Goal: Task Accomplishment & Management: Manage account settings

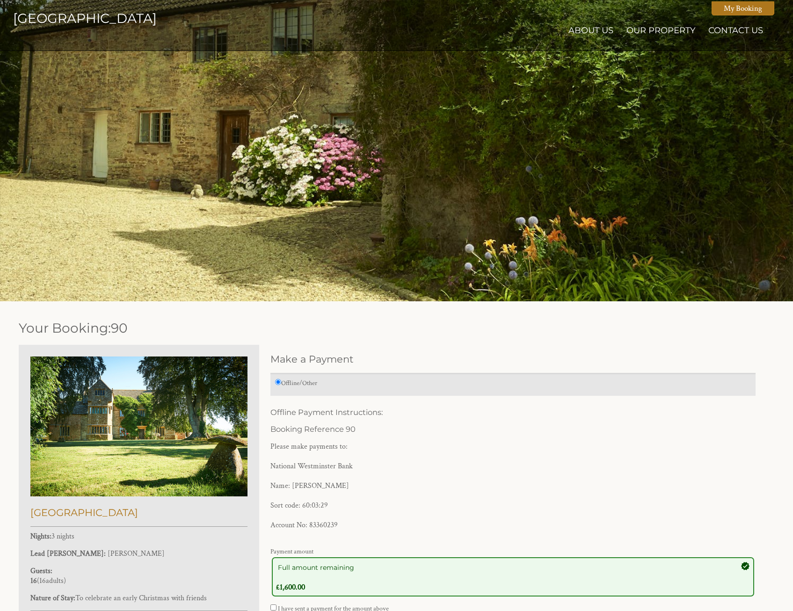
scroll to position [345, 0]
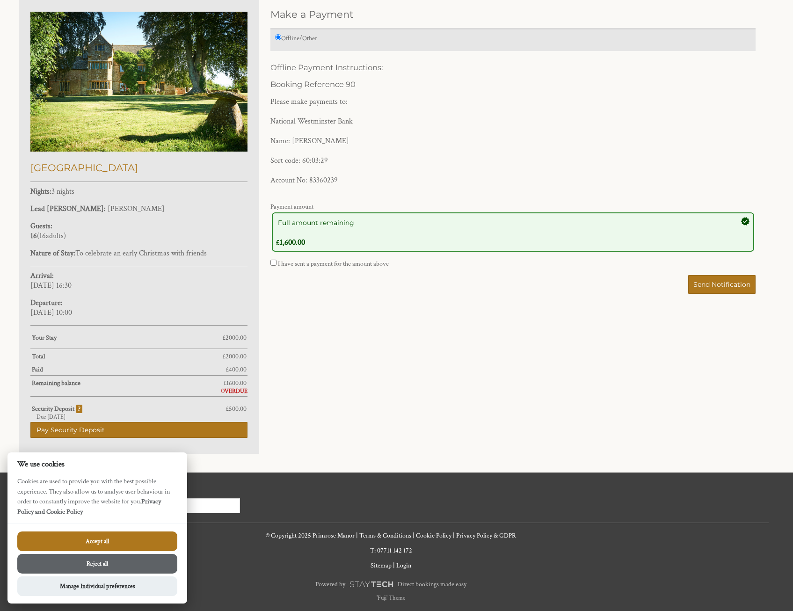
click at [140, 566] on button "Reject all" at bounding box center [97, 564] width 160 height 20
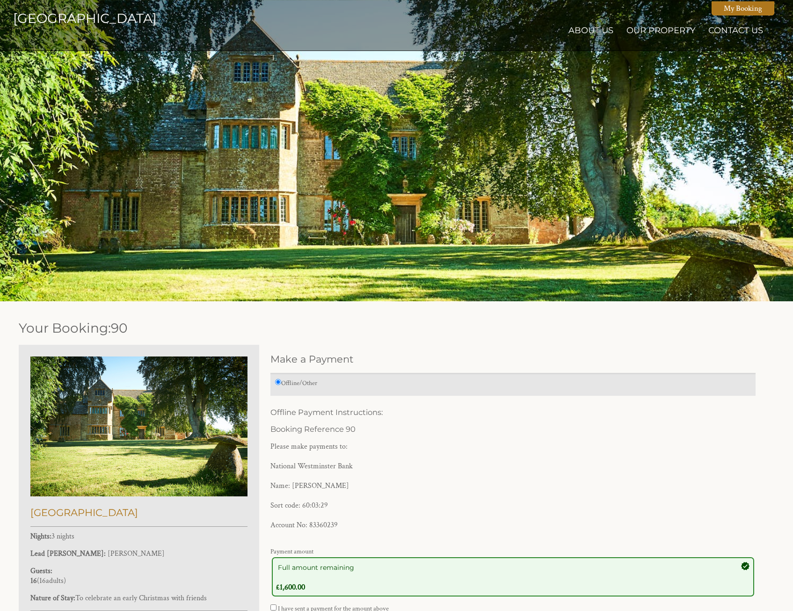
scroll to position [345, 0]
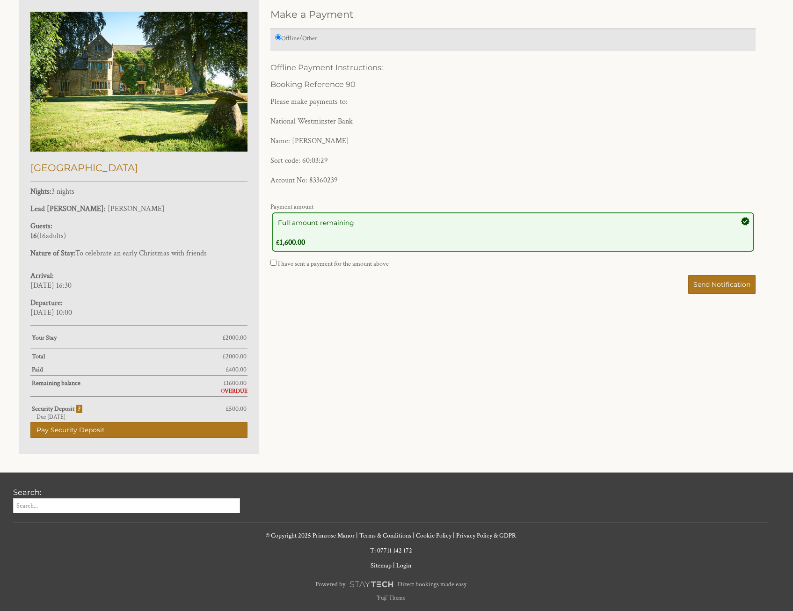
click at [276, 261] on input "I have sent a payment for the amount above" at bounding box center [274, 263] width 6 height 6
checkbox input "true"
click at [714, 283] on span "Send Notification" at bounding box center [722, 284] width 57 height 8
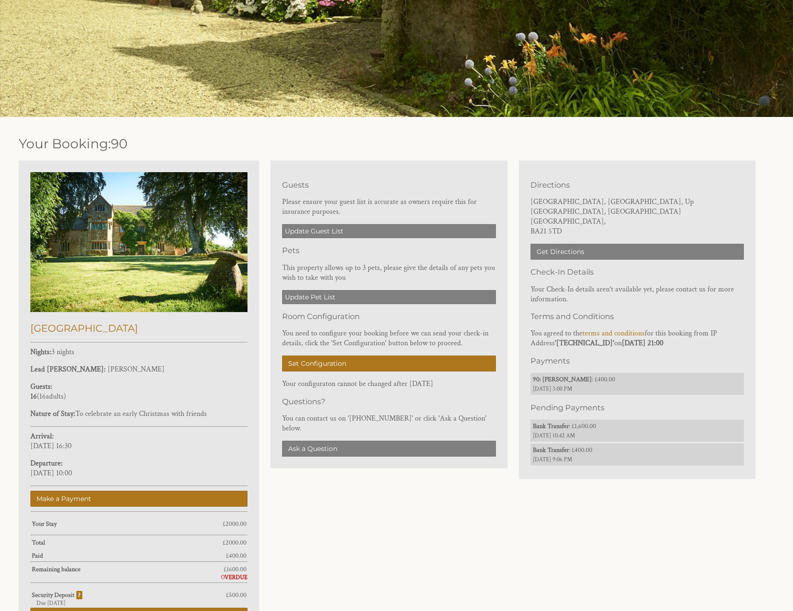
scroll to position [187, 0]
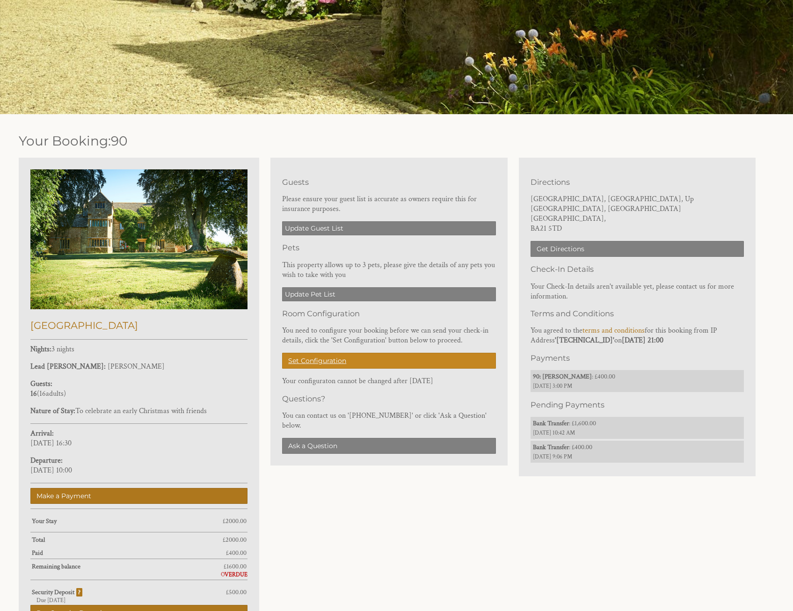
click at [331, 353] on link "Set Configuration" at bounding box center [388, 361] width 213 height 16
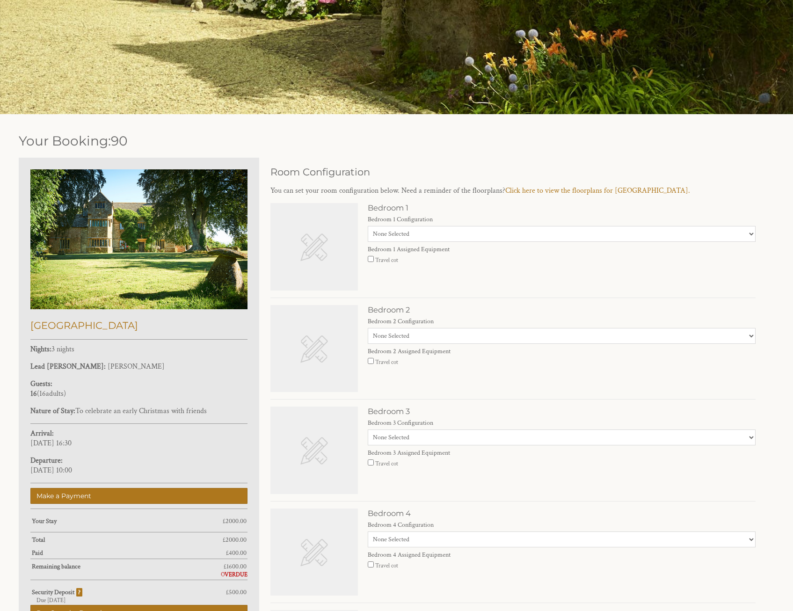
scroll to position [312, 0]
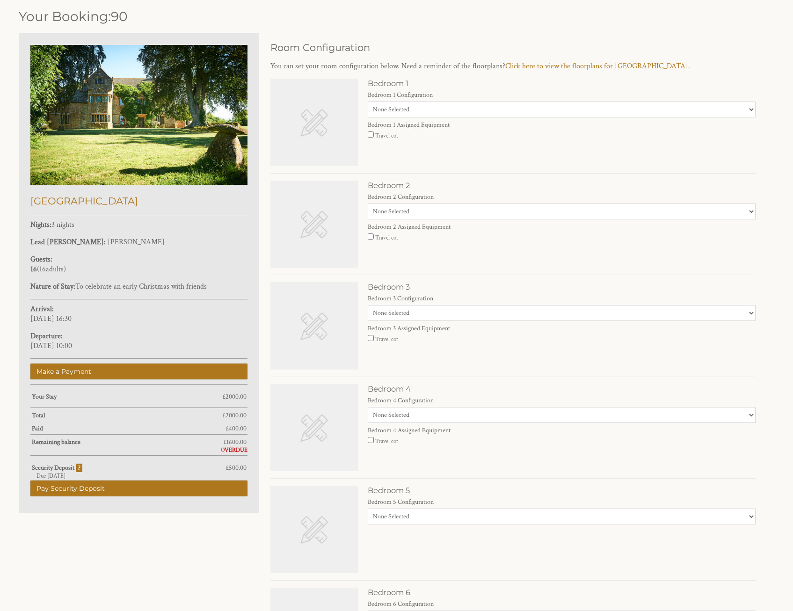
click at [411, 110] on select "None Selected Super-king 2 x single" at bounding box center [562, 110] width 388 height 16
click at [424, 171] on div "Bedroom 1 Bedroom 1 Configuration None Selected Super-king 2 x single Bedroom 1…" at bounding box center [513, 126] width 485 height 95
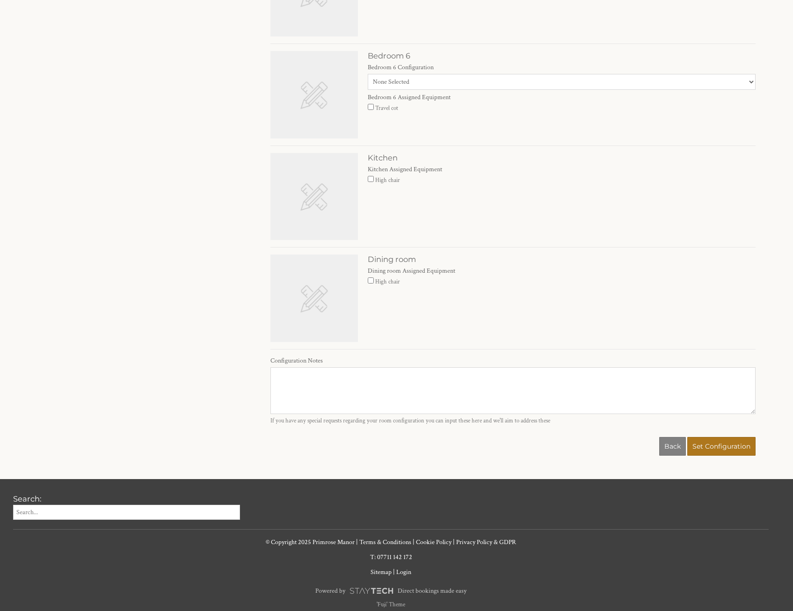
scroll to position [855, 0]
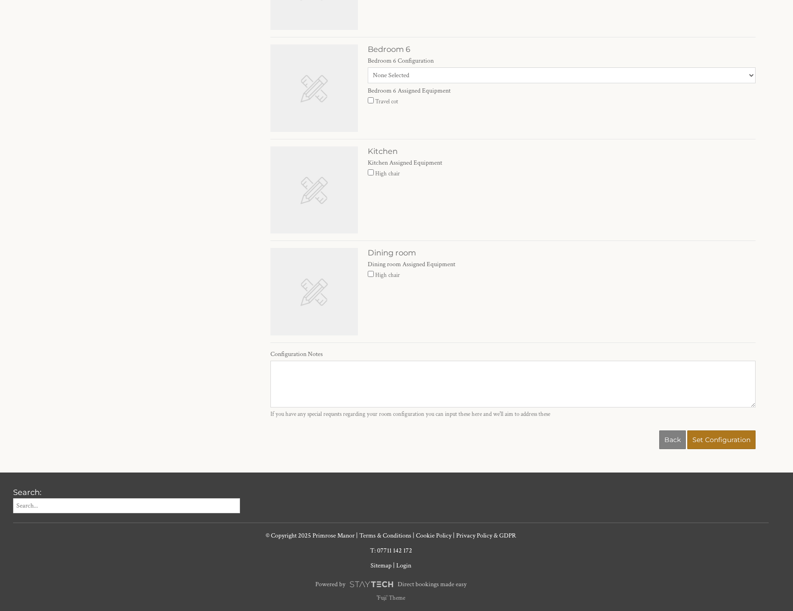
click at [712, 84] on div "Bedroom 6 Bedroom 6 Configuration None Selected 1 x super-king 2 x single Bedro…" at bounding box center [562, 77] width 388 height 66
click at [716, 77] on select "None Selected 1 x super-king 2 x single" at bounding box center [562, 75] width 388 height 16
click at [669, 183] on div "Kitchen Kitchen Assigned Equipment High chair" at bounding box center [513, 193] width 485 height 95
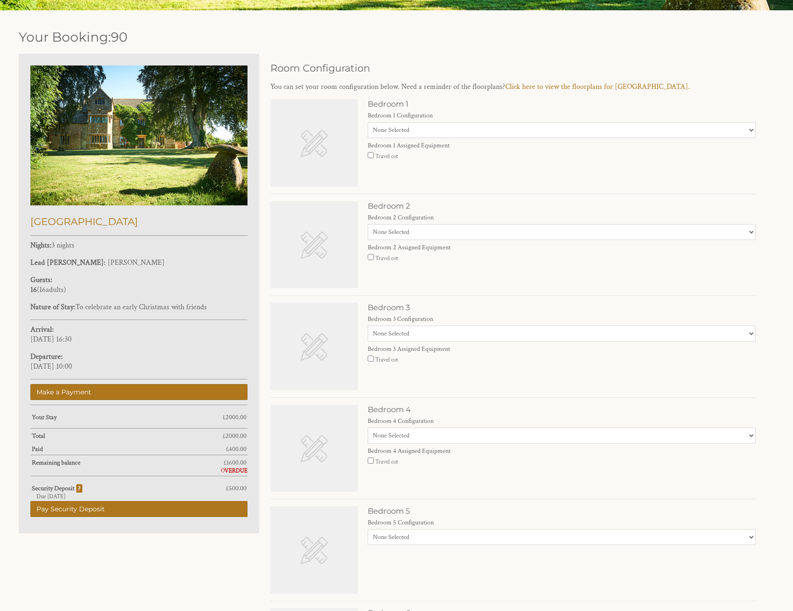
scroll to position [281, 0]
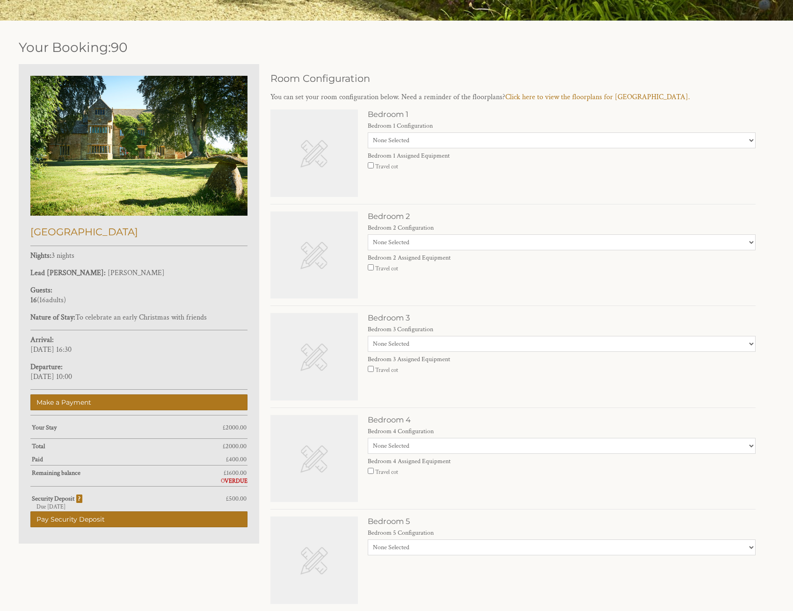
click at [471, 244] on select "None Selected Super-king bed Twin beds" at bounding box center [562, 242] width 388 height 16
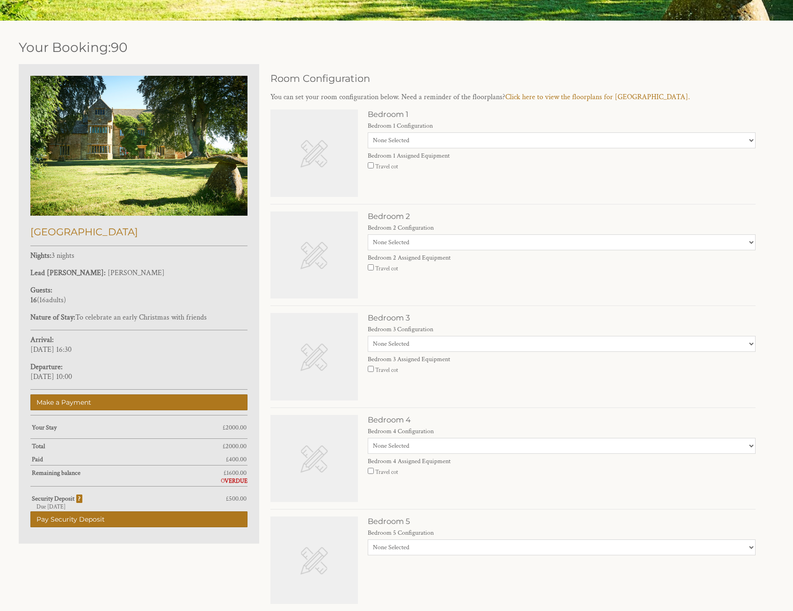
click at [451, 345] on select "None Selected 1 x superking 1 x superking + 1 x single 1 x super-king + 2 x sin…" at bounding box center [562, 344] width 388 height 16
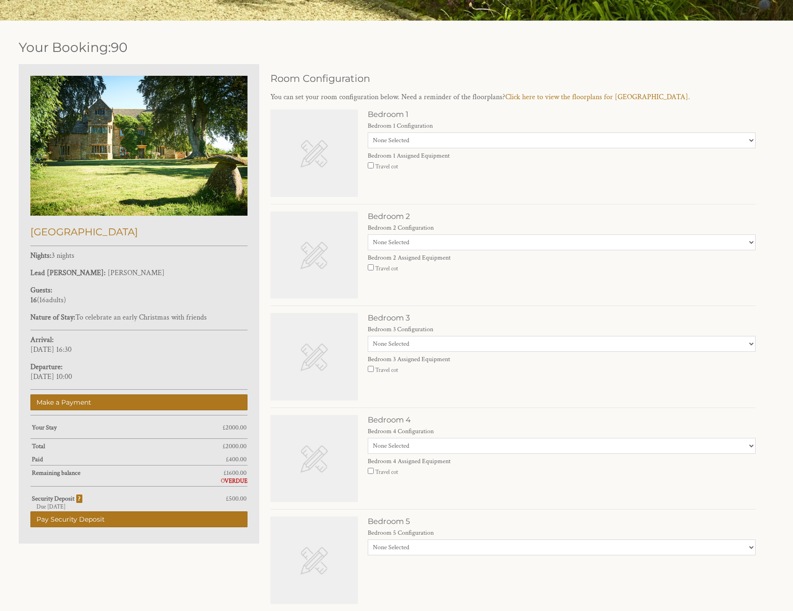
click at [508, 284] on div "Bedroom 2 Bedroom 2 Configuration None Selected Super-king bed Twin beds Bedroo…" at bounding box center [513, 259] width 485 height 95
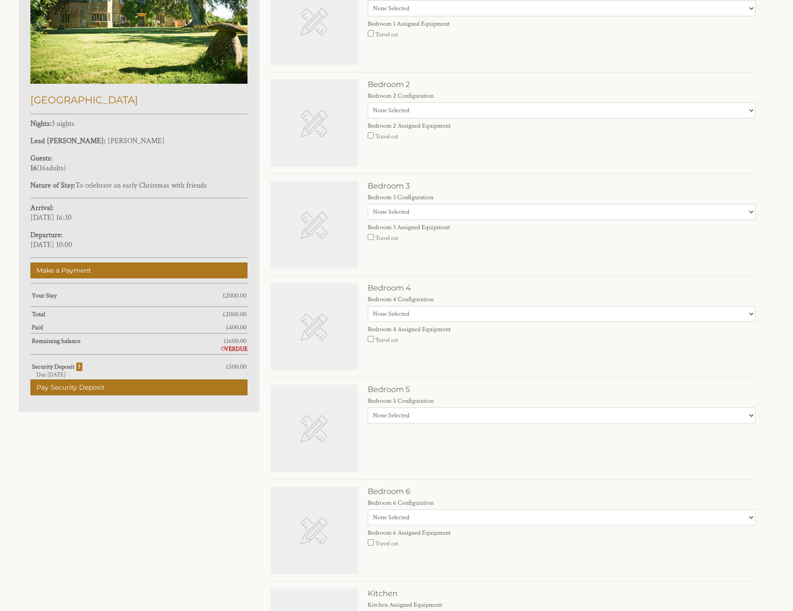
scroll to position [421, 0]
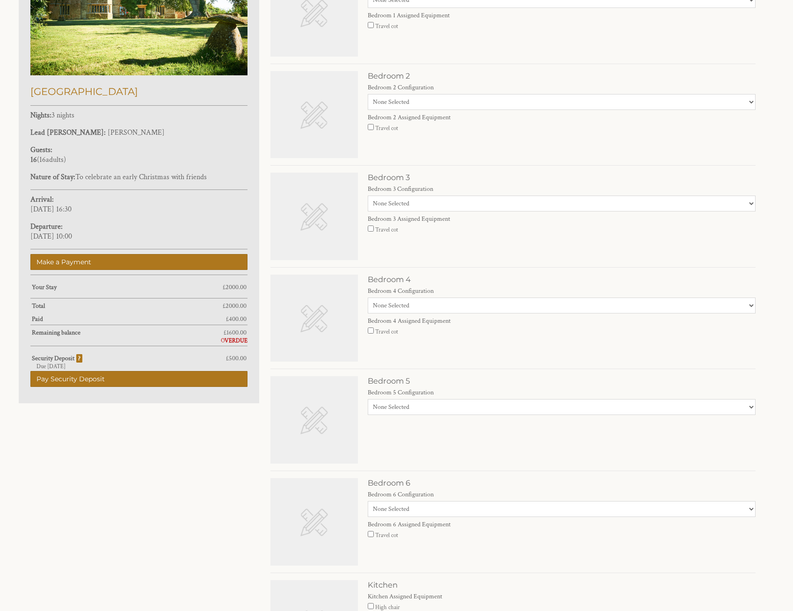
click at [433, 305] on select "None Selected 1 x super-king 2 x single" at bounding box center [562, 306] width 388 height 16
click at [457, 406] on select "None Selected 1 x super-king 2 x single" at bounding box center [562, 407] width 388 height 16
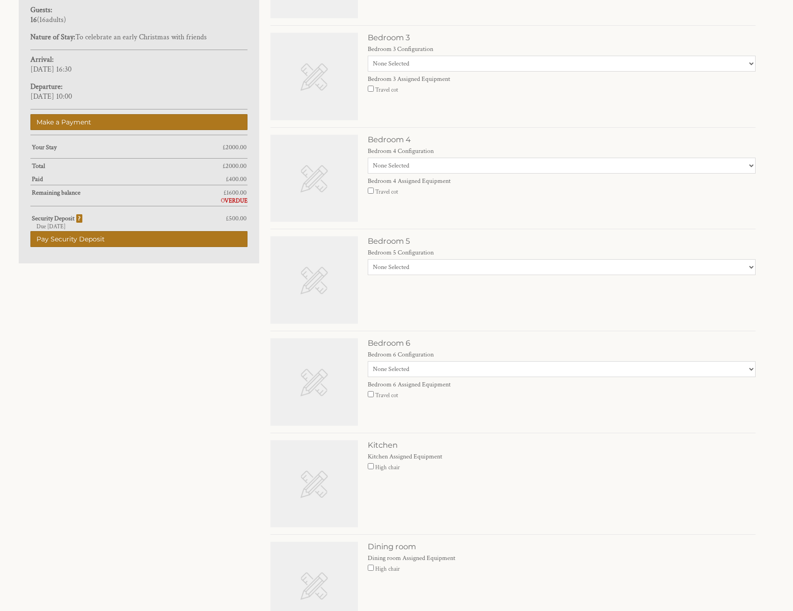
scroll to position [562, 0]
click at [442, 370] on select "None Selected 1 x super-king 2 x single" at bounding box center [562, 369] width 388 height 16
select select "2671"
click at [368, 361] on select "None Selected 1 x super-king 2 x single" at bounding box center [562, 369] width 388 height 16
click at [429, 268] on select "None Selected 1 x super-king 2 x single" at bounding box center [562, 267] width 388 height 16
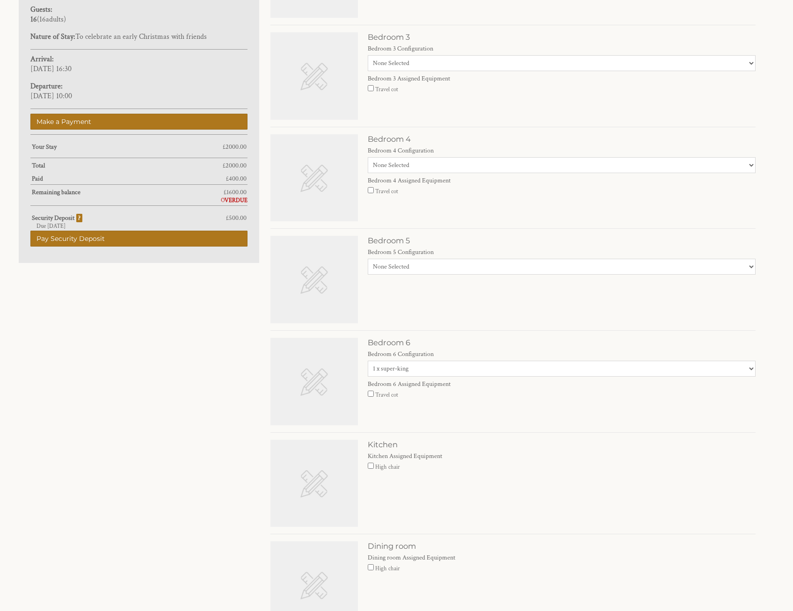
select select "2669"
click at [368, 259] on select "None Selected 1 x super-king 2 x single" at bounding box center [562, 267] width 388 height 16
click at [414, 166] on select "None Selected 1 x super-king 2 x single" at bounding box center [562, 165] width 388 height 16
select select "2667"
click at [368, 157] on select "None Selected 1 x super-king 2 x single" at bounding box center [562, 165] width 388 height 16
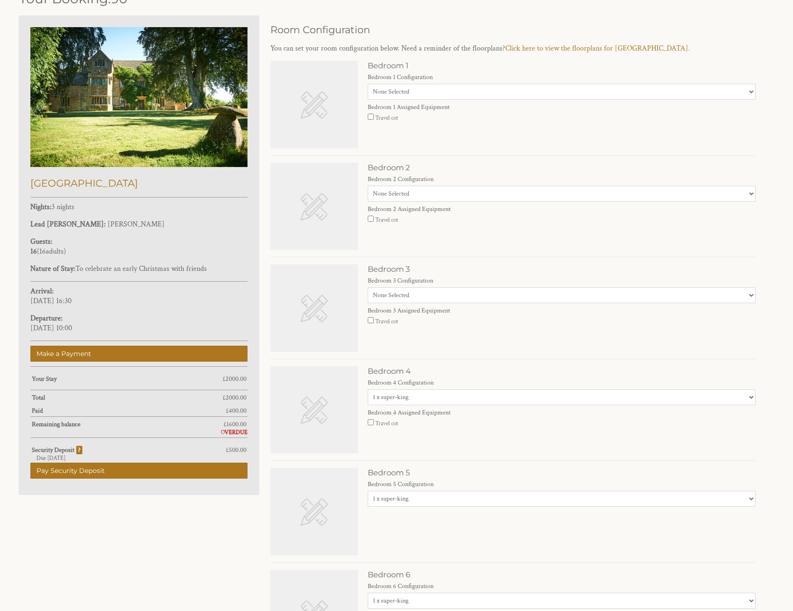
scroll to position [328, 0]
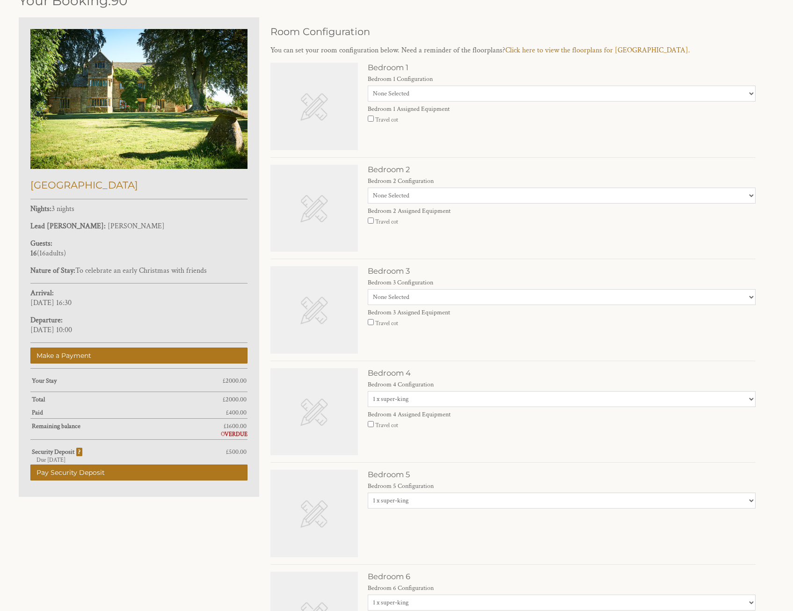
click at [410, 299] on select "None Selected 1 x superking 1 x superking + 1 x single 1 x super-king + 2 x sin…" at bounding box center [562, 297] width 388 height 16
click at [415, 198] on select "None Selected Super-king bed Twin beds" at bounding box center [562, 196] width 388 height 16
select select "2655"
click at [368, 188] on select "None Selected Super-king bed Twin beds" at bounding box center [562, 196] width 388 height 16
click at [417, 95] on select "None Selected Super-king 2 x single" at bounding box center [562, 94] width 388 height 16
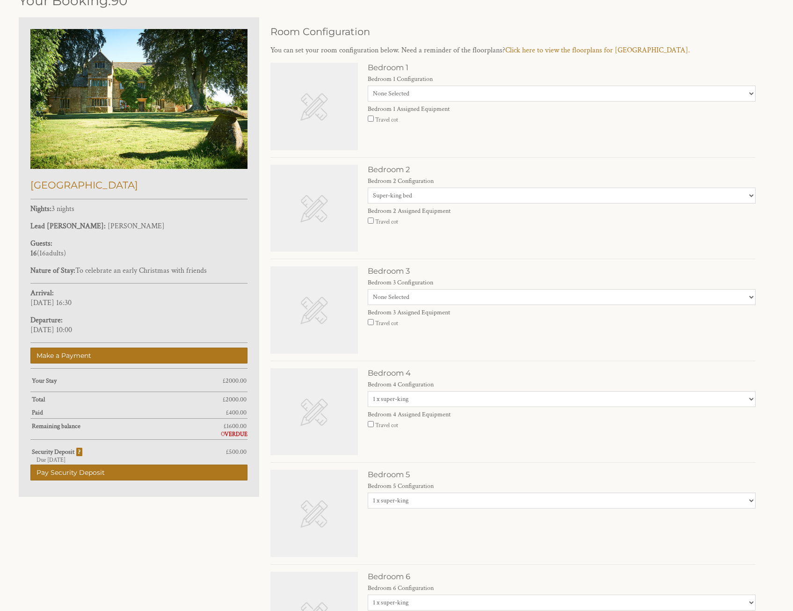
select select "2673"
click at [368, 86] on select "None Selected Super-king 2 x single" at bounding box center [562, 94] width 388 height 16
click at [439, 293] on select "None Selected 1 x superking 1 x superking + 1 x single 1 x super-king + 2 x sin…" at bounding box center [562, 297] width 388 height 16
click at [463, 220] on div "Travel cot" at bounding box center [562, 223] width 388 height 10
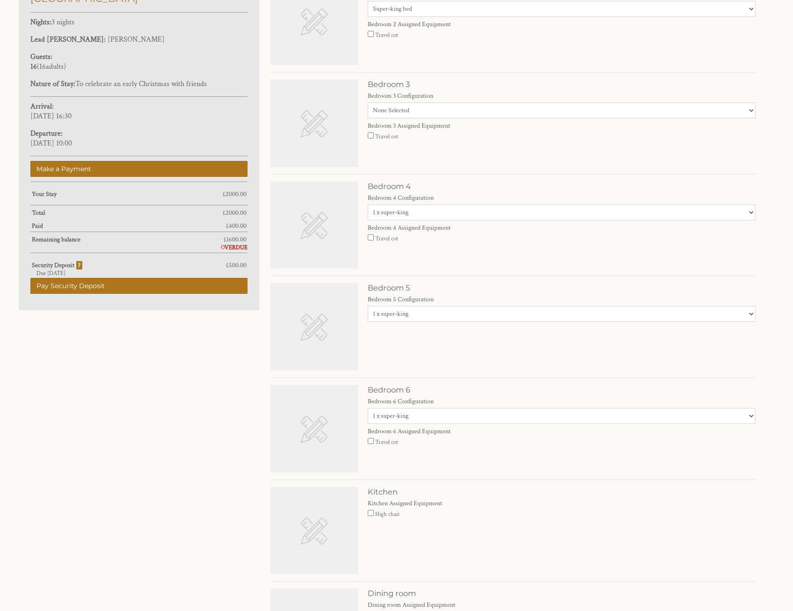
scroll to position [515, 0]
click at [415, 420] on select "None Selected 1 x super-king 2 x single" at bounding box center [562, 416] width 388 height 16
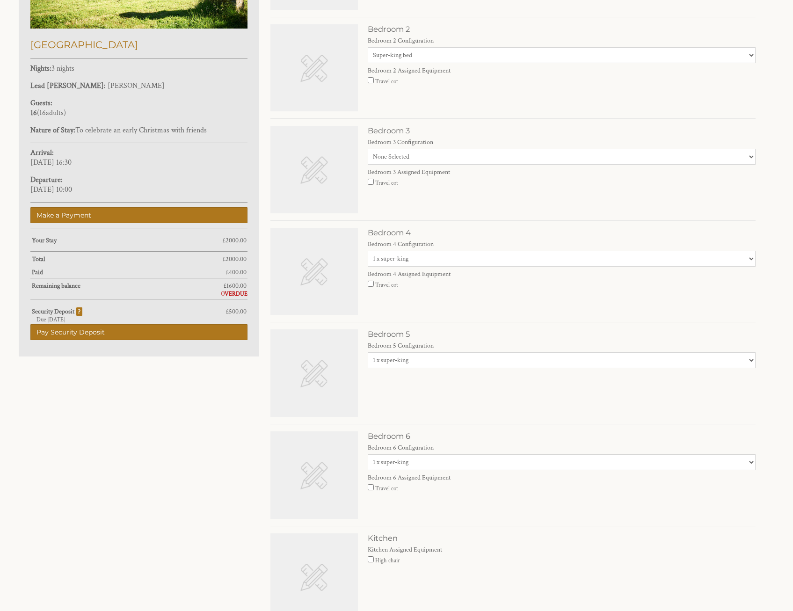
click at [418, 355] on select "None Selected 1 x super-king 2 x single" at bounding box center [562, 360] width 388 height 16
click at [413, 259] on select "None Selected 1 x super-king 2 x single" at bounding box center [562, 259] width 388 height 16
click at [414, 161] on select "None Selected 1 x superking 1 x superking + 1 x single 1 x super-king + 2 x sin…" at bounding box center [562, 157] width 388 height 16
click at [495, 301] on div "Bedroom 4 Bedroom 4 Configuration None Selected 1 x super-king 2 x single Bedro…" at bounding box center [513, 275] width 485 height 95
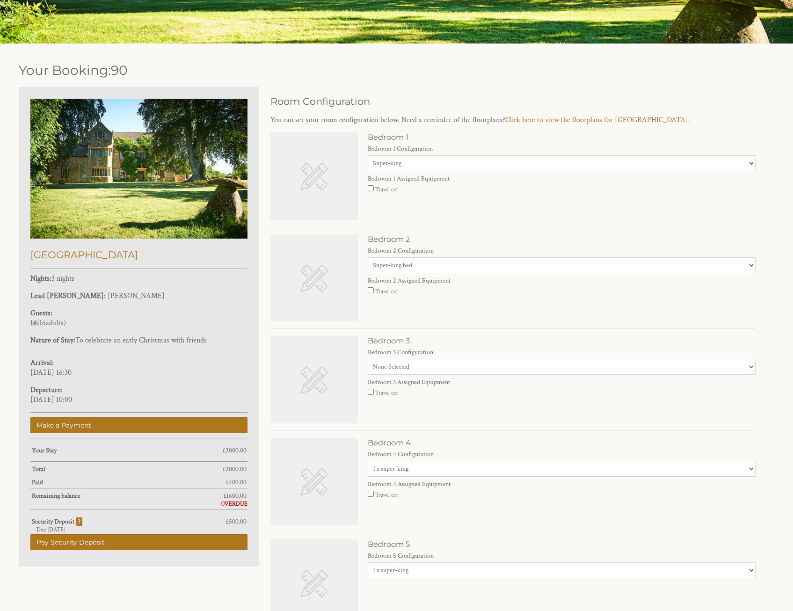
scroll to position [187, 0]
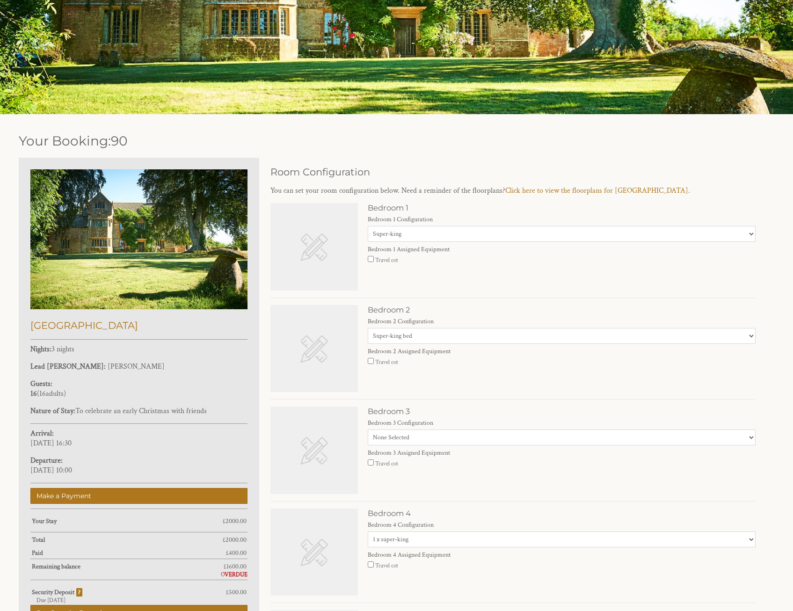
click at [405, 232] on select "None Selected Super-king 2 x single" at bounding box center [562, 234] width 388 height 16
click at [461, 305] on h3 "Bedroom 2" at bounding box center [562, 309] width 388 height 9
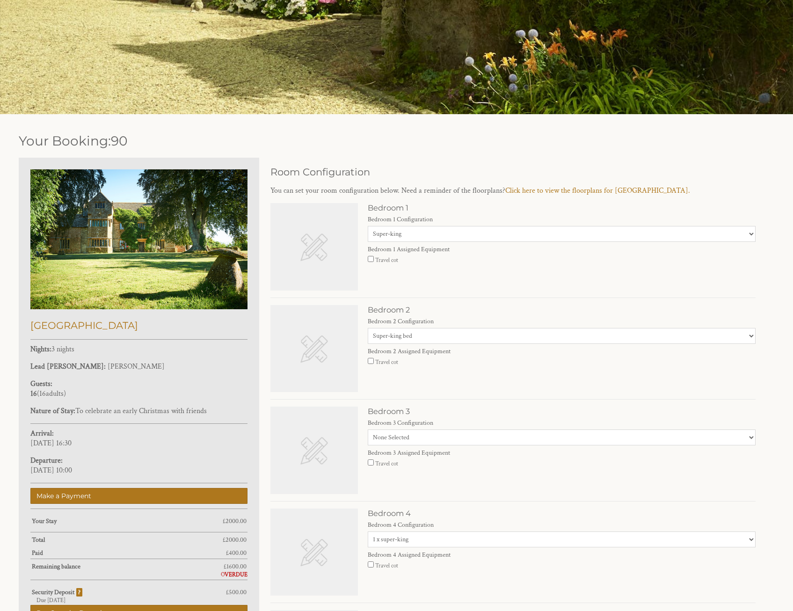
click at [459, 330] on select "None Selected Super-king bed Twin beds" at bounding box center [562, 336] width 388 height 16
click at [460, 279] on div "Bedroom 1 Bedroom 1 Configuration None Selected Super-king 2 x single Bedroom 1…" at bounding box center [513, 250] width 485 height 95
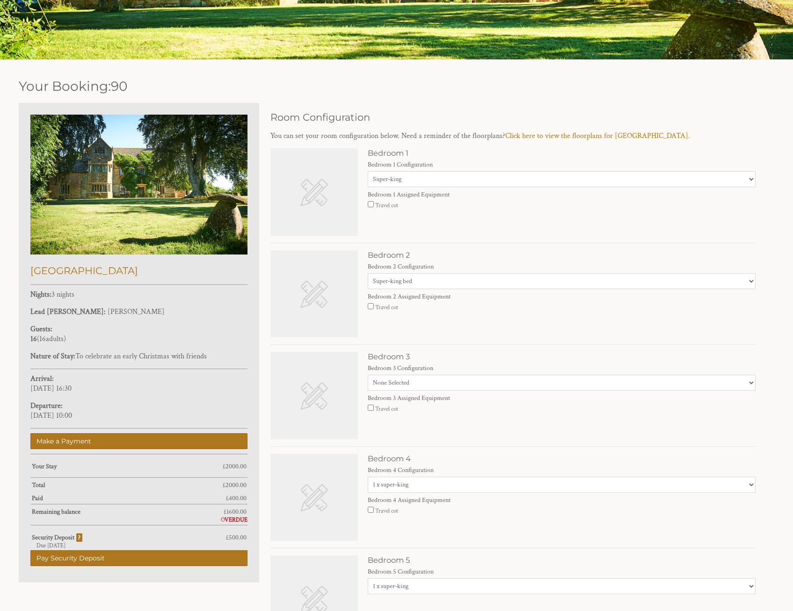
scroll to position [234, 0]
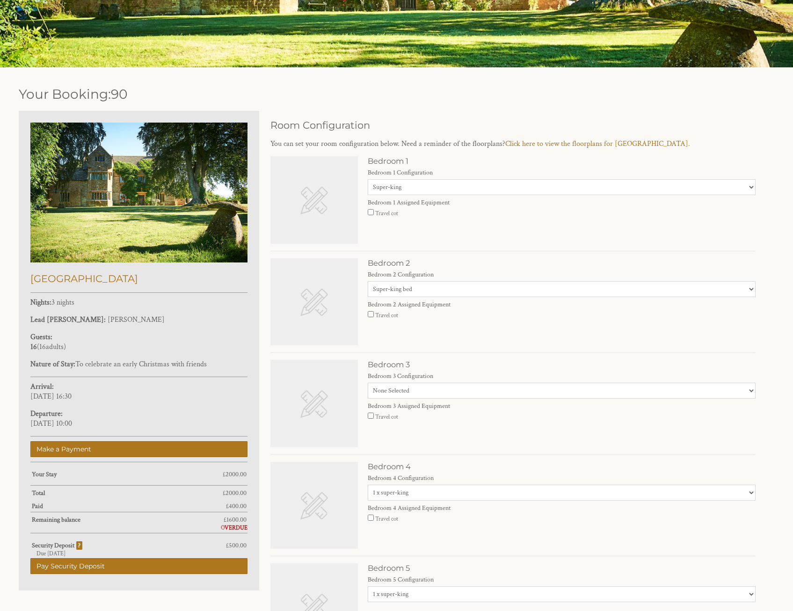
click at [443, 384] on select "None Selected 1 x superking 1 x superking + 1 x single 1 x super-king + 2 x sin…" at bounding box center [562, 391] width 388 height 16
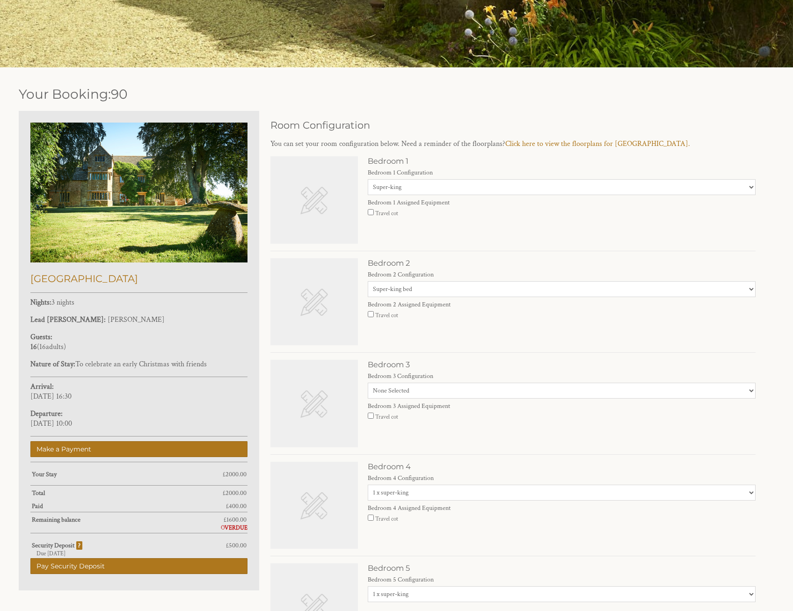
click at [438, 537] on div "Bedroom 4 Bedroom 4 Configuration None Selected 1 x super-king 2 x single Bedro…" at bounding box center [513, 509] width 485 height 95
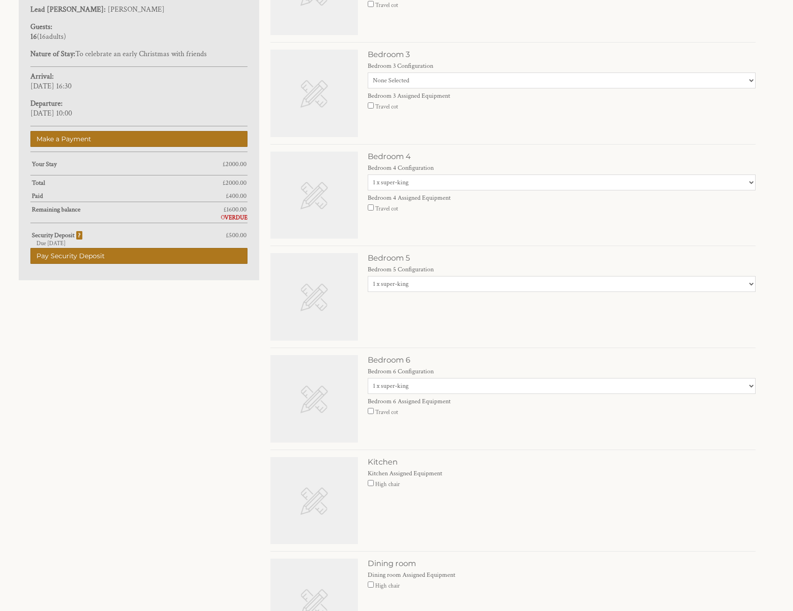
scroll to position [515, 0]
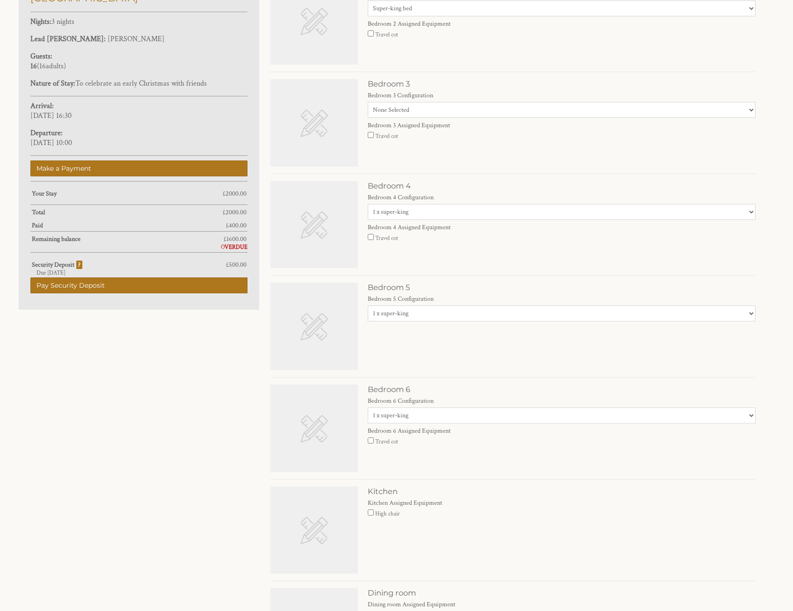
click at [420, 415] on select "None Selected 1 x super-king 2 x single" at bounding box center [562, 416] width 388 height 16
click at [431, 362] on div "Bedroom 5 Bedroom 5 Configuration None Selected 1 x super-king 2 x single" at bounding box center [513, 330] width 485 height 95
click at [425, 317] on select "None Selected 1 x super-king 2 x single" at bounding box center [562, 314] width 388 height 16
click at [474, 258] on div "Bedroom 4 Bedroom 4 Configuration None Selected 1 x super-king 2 x single Bedro…" at bounding box center [513, 228] width 485 height 95
click at [437, 207] on select "None Selected 1 x super-king 2 x single" at bounding box center [562, 212] width 388 height 16
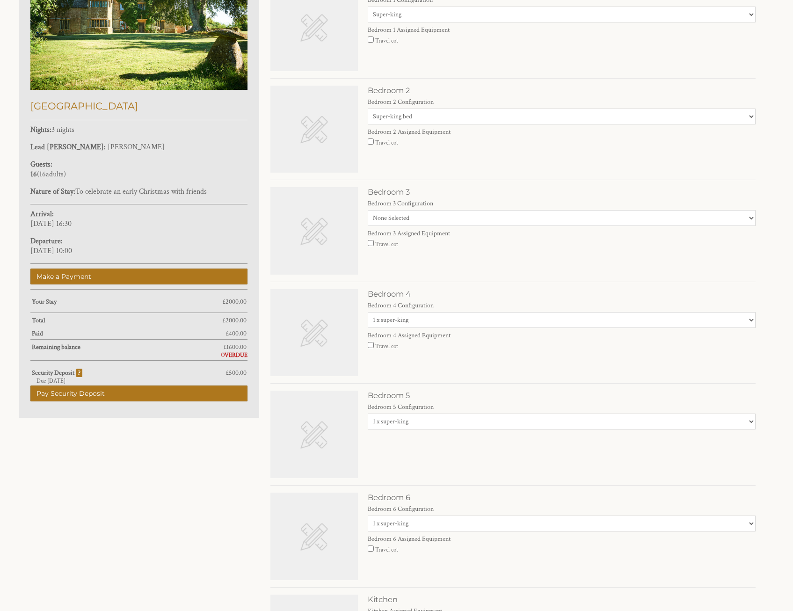
scroll to position [281, 0]
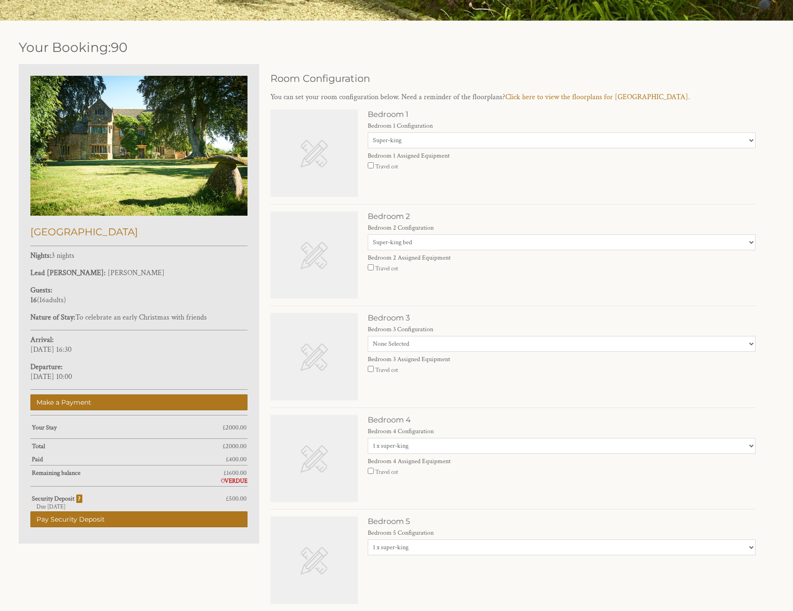
click at [417, 339] on select "None Selected 1 x superking 1 x superking + 1 x single 1 x super-king + 2 x sin…" at bounding box center [562, 344] width 388 height 16
click at [436, 242] on select "None Selected Super-king bed Twin beds" at bounding box center [562, 242] width 388 height 16
click at [437, 149] on div "Bedroom 1 Bedroom 1 Configuration None Selected Super-king 2 x single Bedroom 1…" at bounding box center [562, 143] width 388 height 66
click at [438, 146] on select "None Selected Super-king 2 x single" at bounding box center [562, 140] width 388 height 16
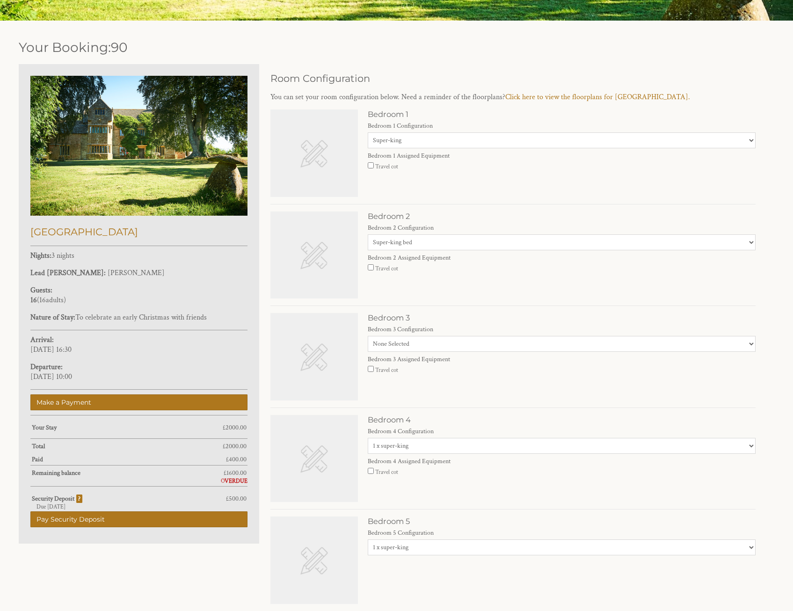
click at [430, 240] on select "None Selected Super-king bed Twin beds" at bounding box center [562, 242] width 388 height 16
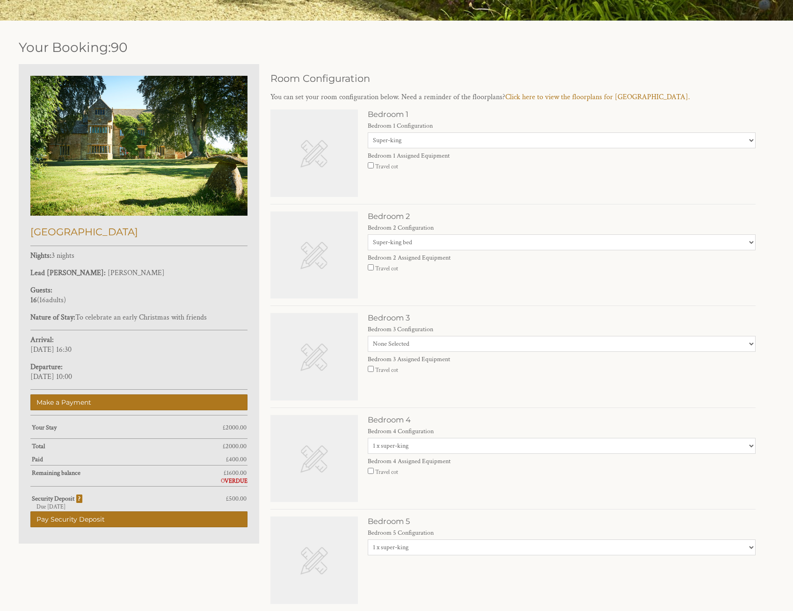
click at [428, 143] on select "None Selected Super-king 2 x single" at bounding box center [562, 140] width 388 height 16
click at [435, 202] on div "Bedroom 1 Bedroom 1 Configuration None Selected Super-king 2 x single Bedroom 1…" at bounding box center [513, 157] width 485 height 95
click at [440, 237] on select "None Selected Super-king bed Twin beds" at bounding box center [562, 242] width 388 height 16
click at [96, 155] on img at bounding box center [138, 145] width 217 height 139
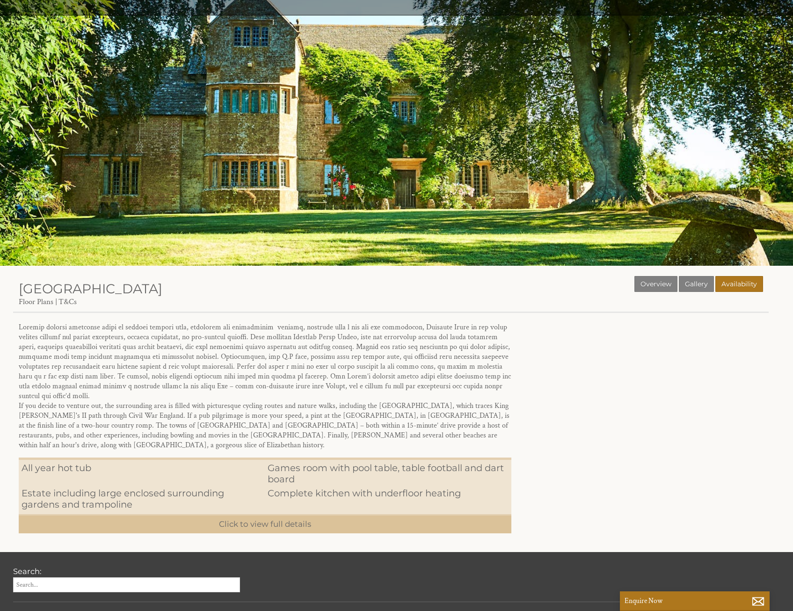
scroll to position [109, 0]
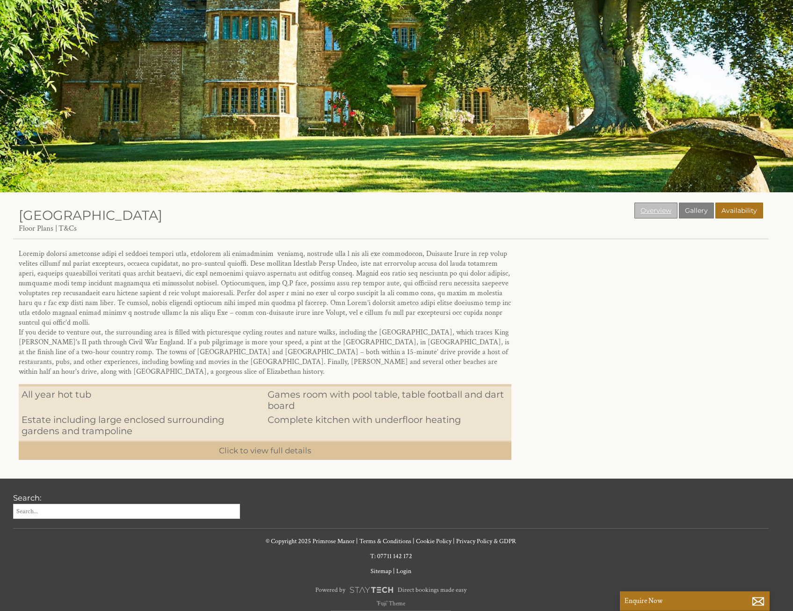
click at [650, 216] on link "Overview" at bounding box center [656, 211] width 43 height 16
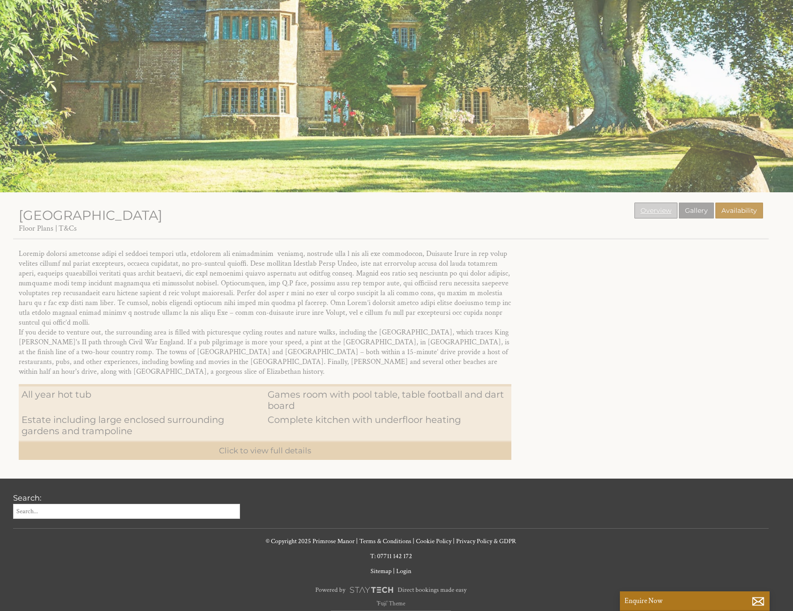
scroll to position [0, 0]
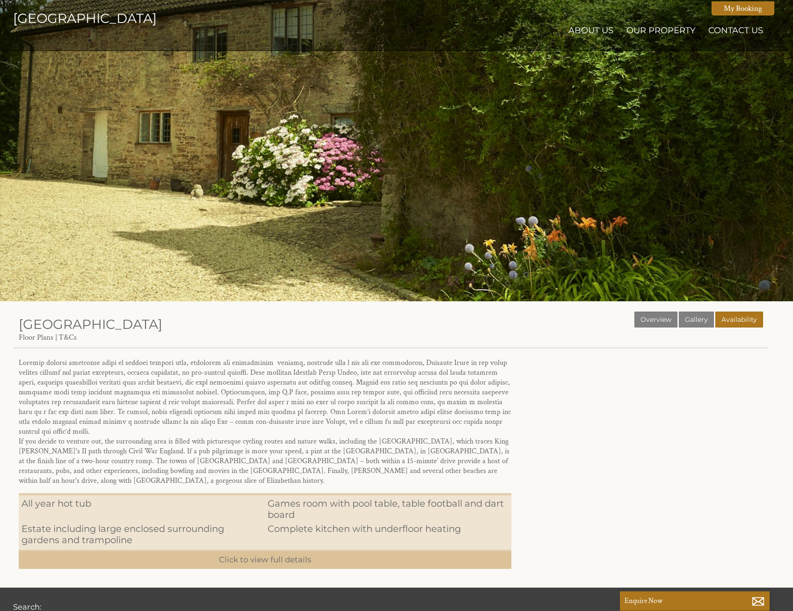
click at [480, 202] on div at bounding box center [396, 150] width 793 height 301
click at [695, 321] on link "Gallery" at bounding box center [696, 320] width 35 height 16
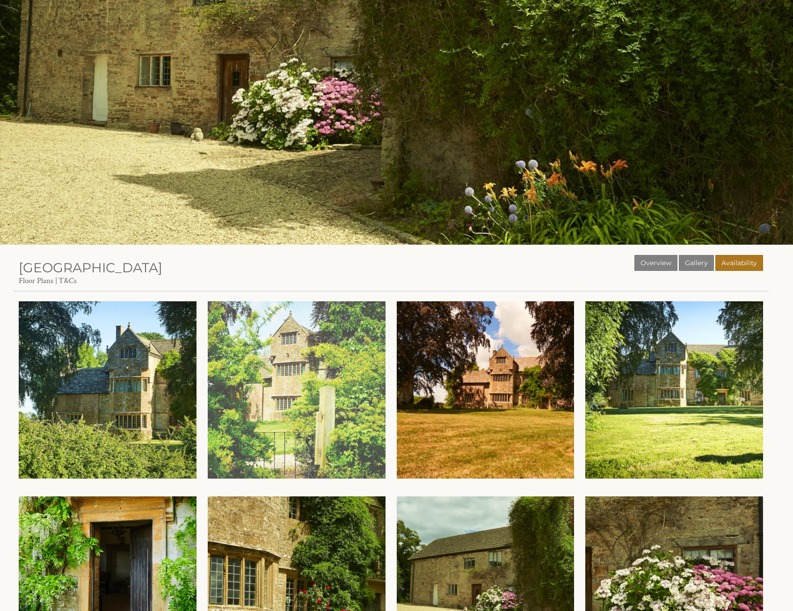
scroll to position [281, 0]
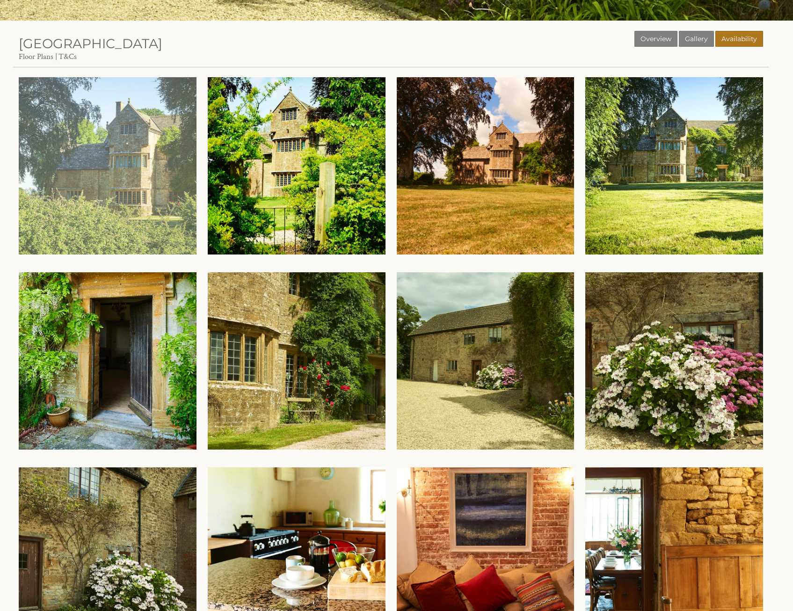
click at [136, 191] on img at bounding box center [108, 166] width 178 height 178
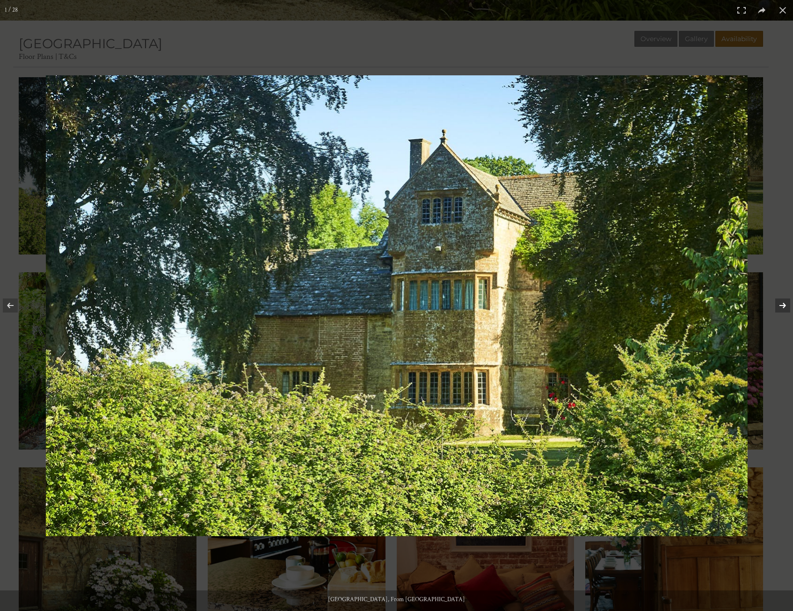
click at [777, 299] on button at bounding box center [777, 305] width 33 height 47
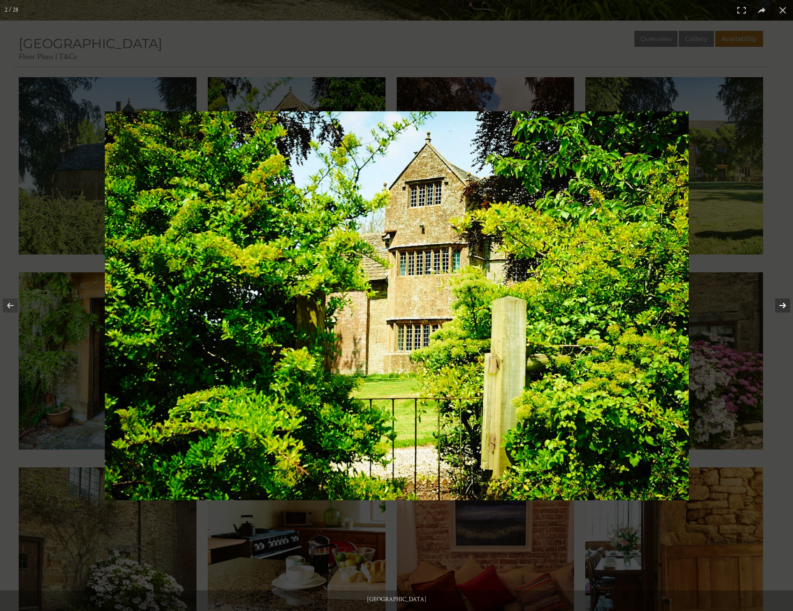
click at [777, 299] on button at bounding box center [777, 305] width 33 height 47
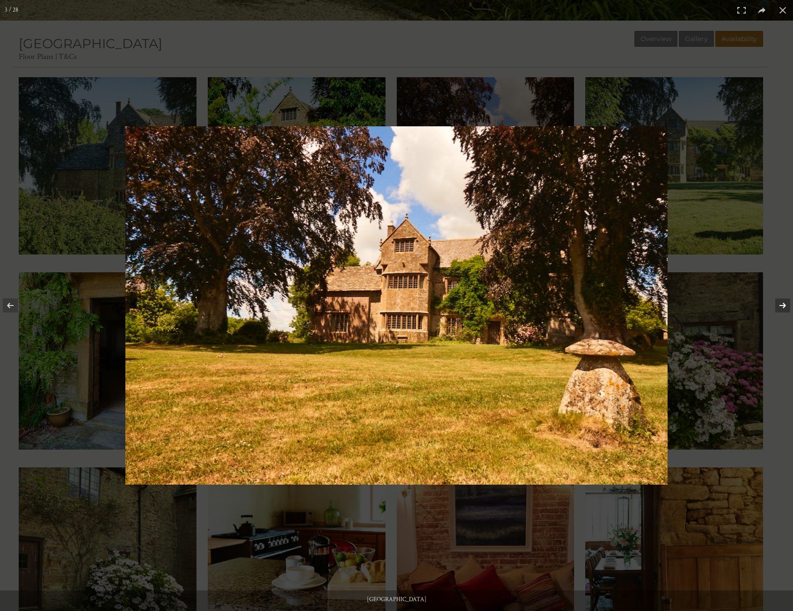
click at [777, 299] on button at bounding box center [777, 305] width 33 height 47
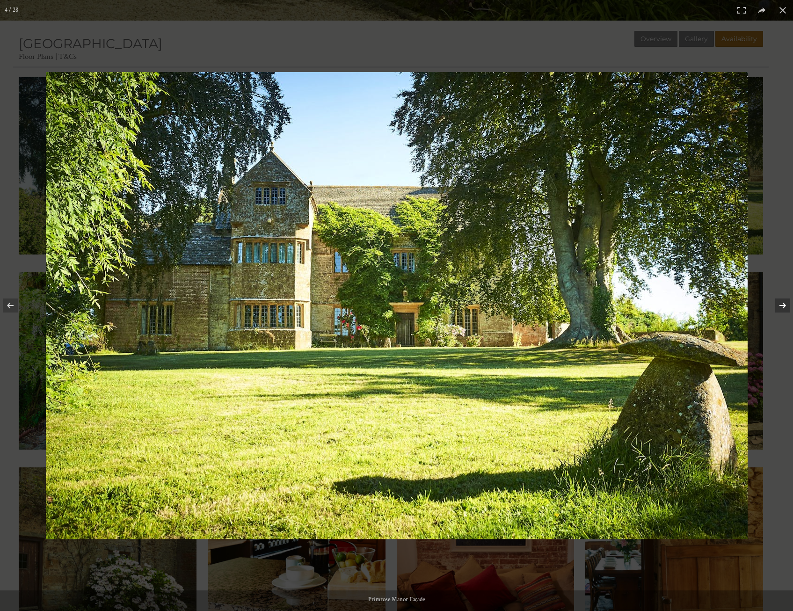
click at [777, 299] on button at bounding box center [777, 305] width 33 height 47
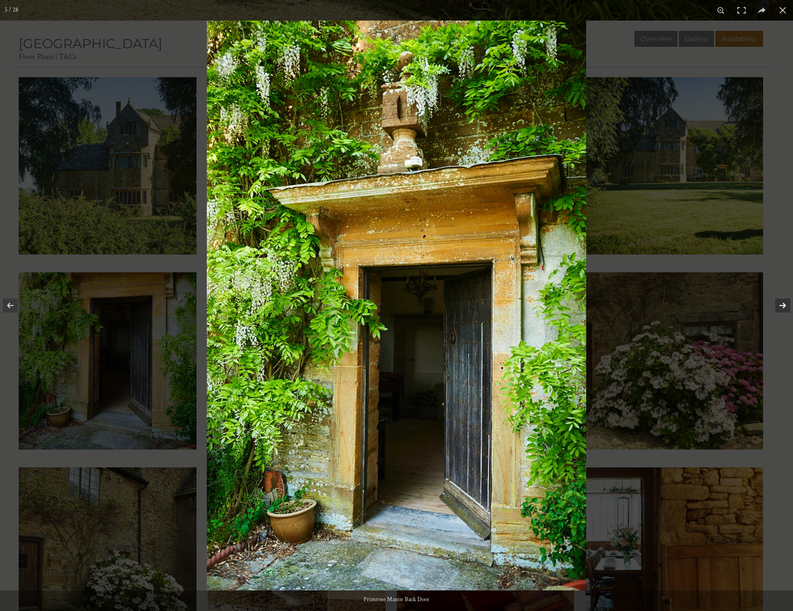
click at [777, 299] on button at bounding box center [777, 305] width 33 height 47
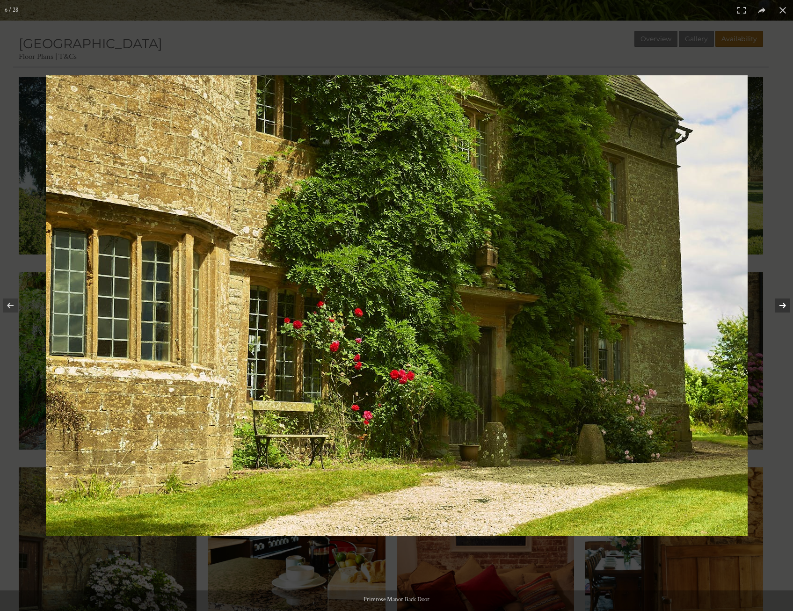
click at [777, 299] on button at bounding box center [777, 305] width 33 height 47
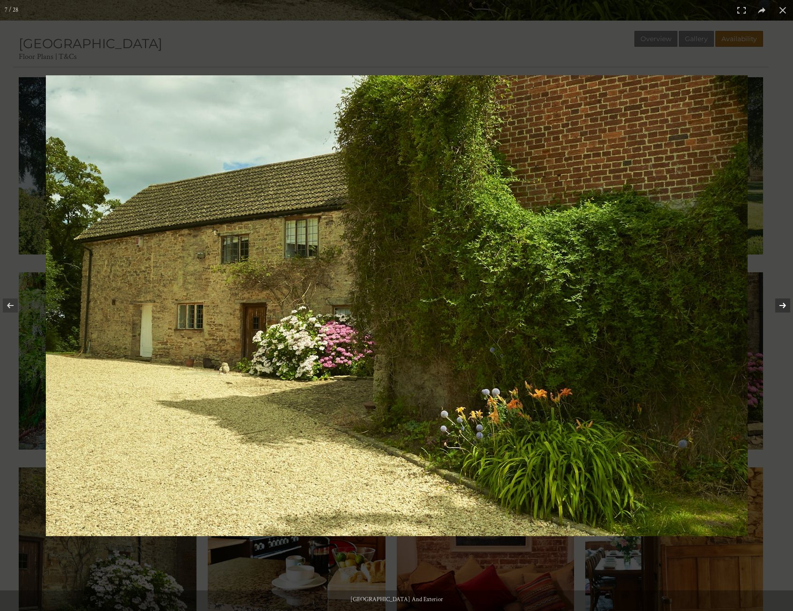
click at [777, 299] on button at bounding box center [777, 305] width 33 height 47
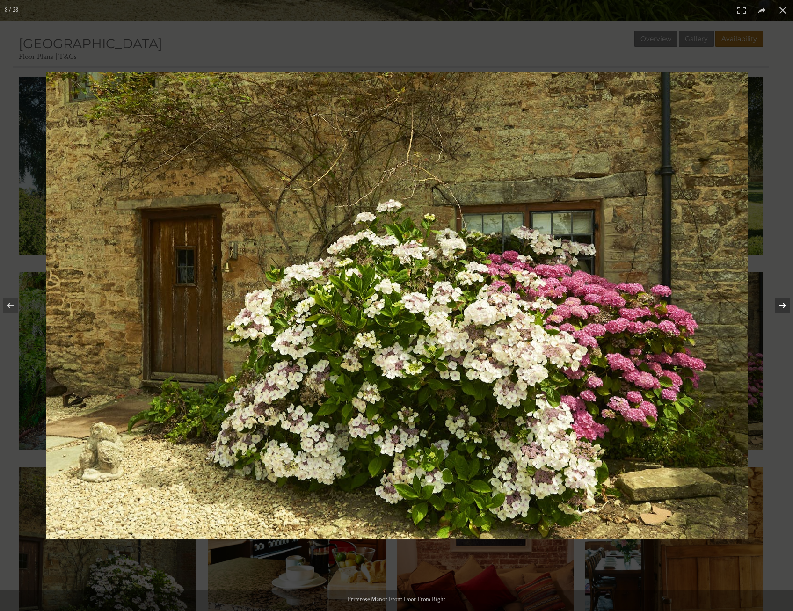
click at [777, 299] on button at bounding box center [777, 305] width 33 height 47
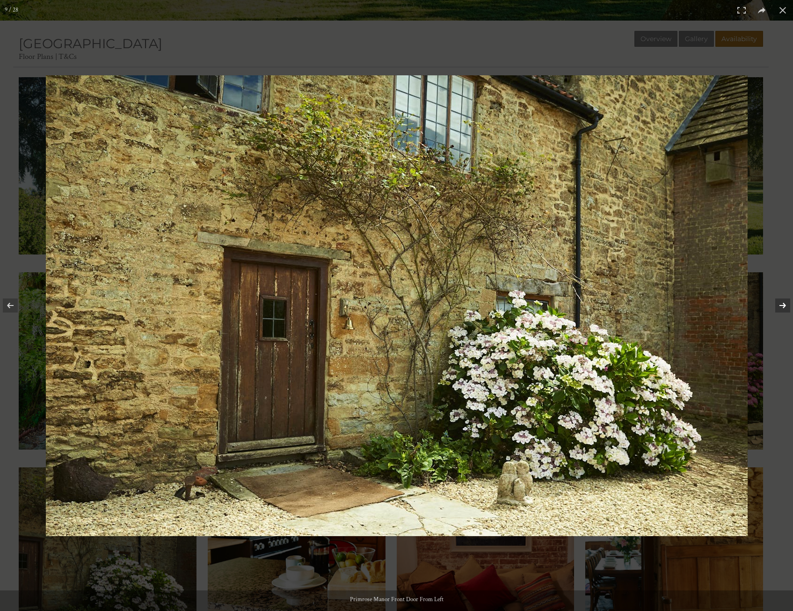
click at [777, 299] on button at bounding box center [777, 305] width 33 height 47
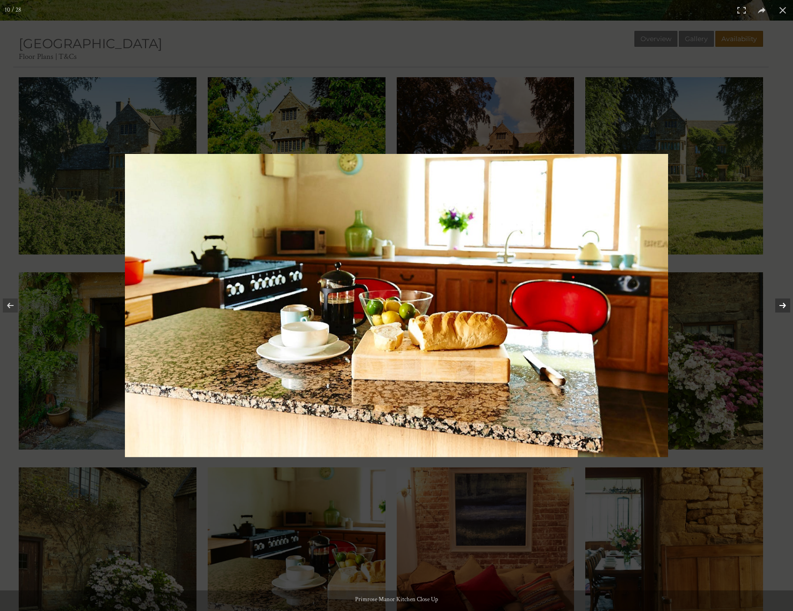
click at [777, 299] on button at bounding box center [777, 305] width 33 height 47
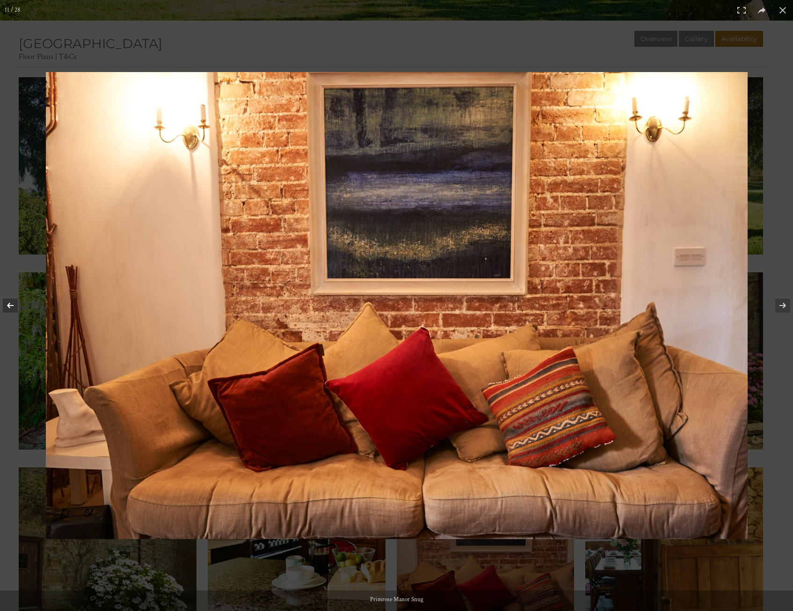
click at [12, 303] on button at bounding box center [16, 305] width 33 height 47
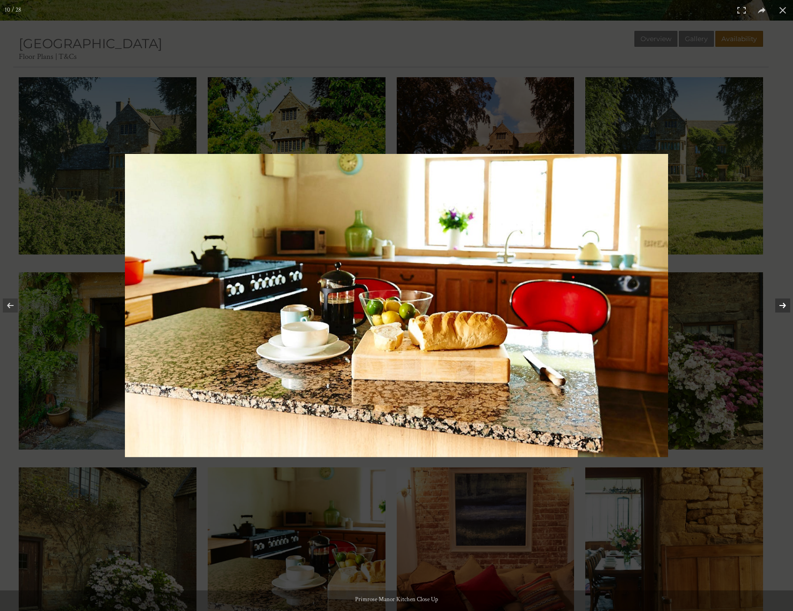
click at [786, 306] on button at bounding box center [777, 305] width 33 height 47
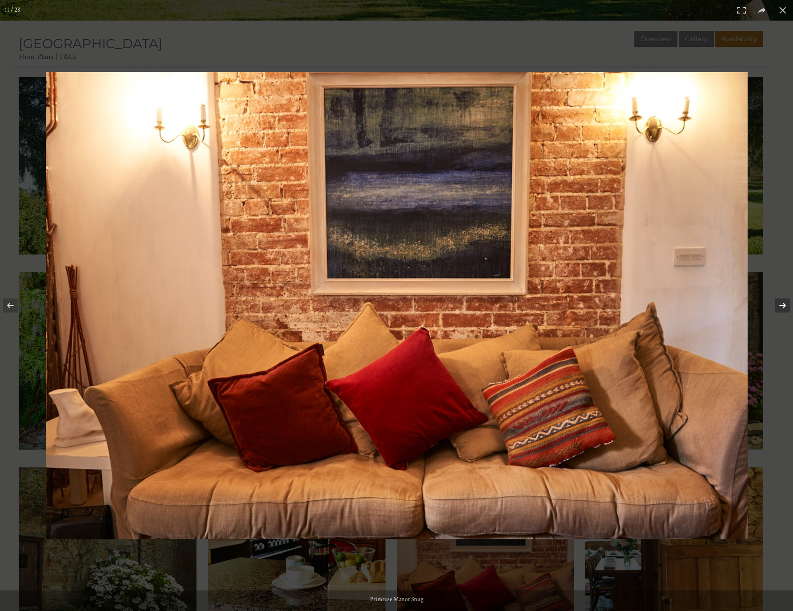
click at [786, 306] on button at bounding box center [777, 305] width 33 height 47
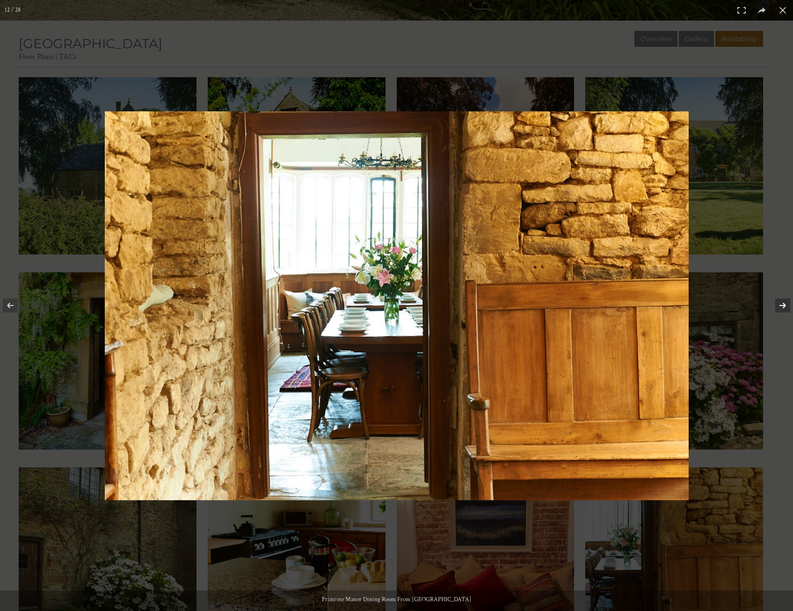
click at [786, 306] on button at bounding box center [777, 305] width 33 height 47
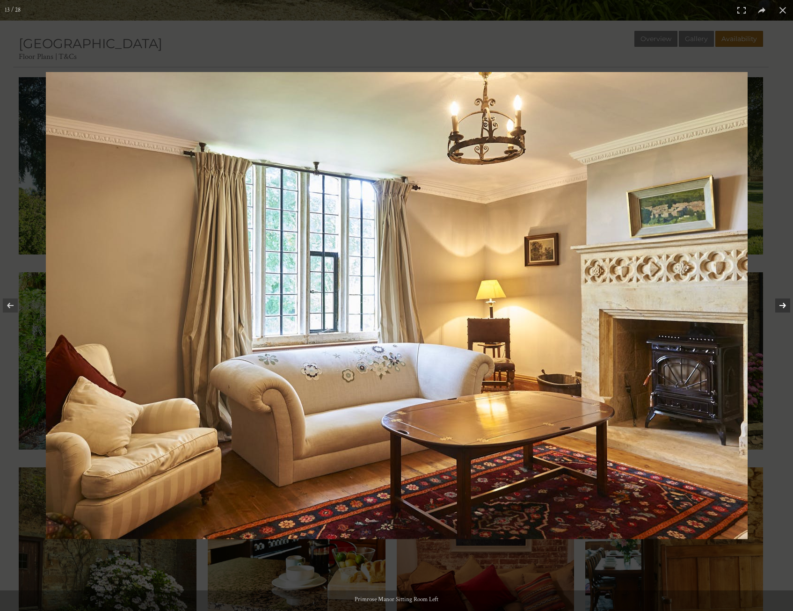
click at [786, 306] on button at bounding box center [777, 305] width 33 height 47
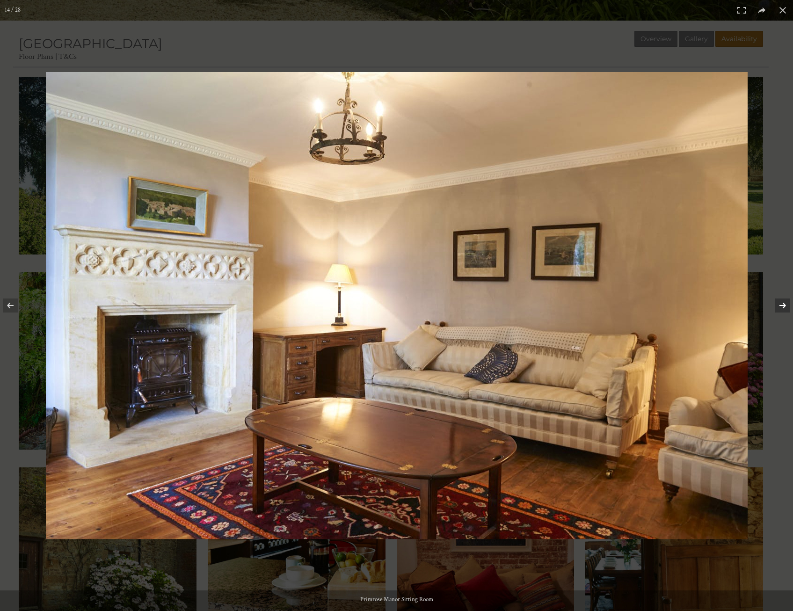
click at [786, 306] on button at bounding box center [777, 305] width 33 height 47
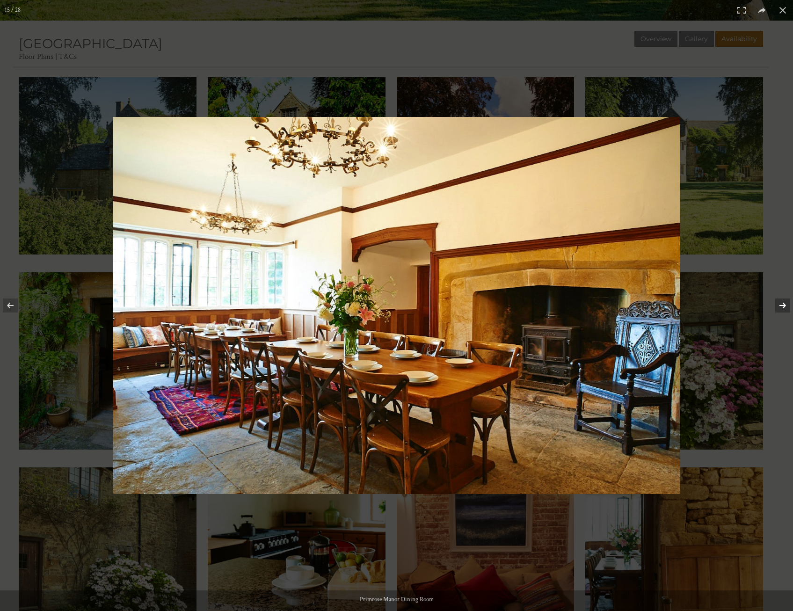
click at [787, 309] on button at bounding box center [777, 305] width 33 height 47
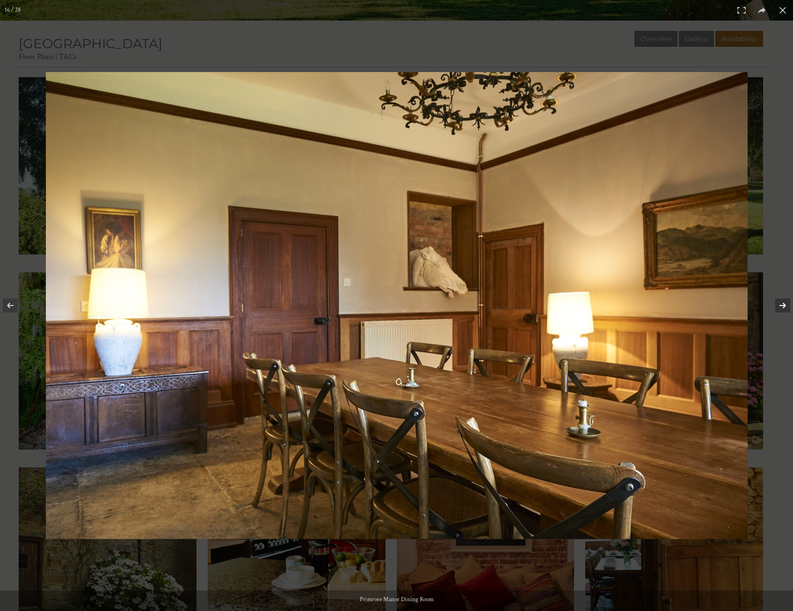
click at [787, 309] on button at bounding box center [777, 305] width 33 height 47
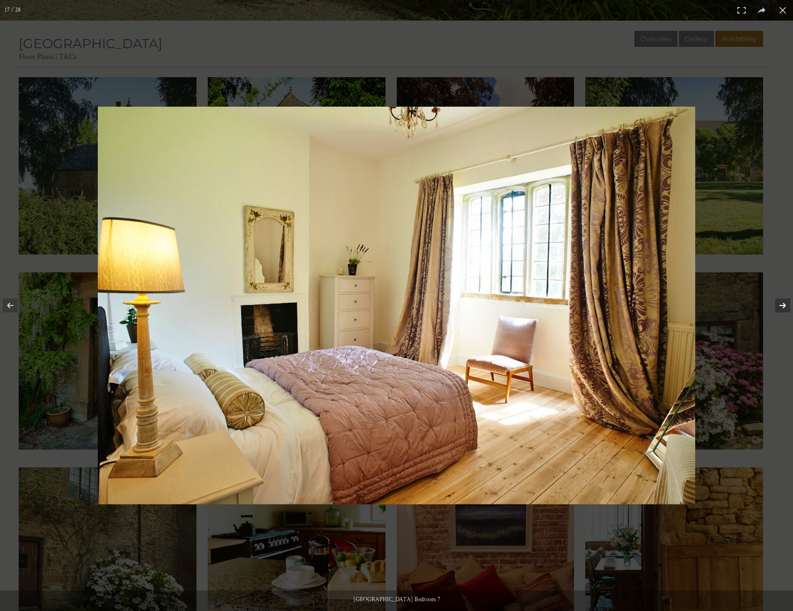
click at [787, 309] on button at bounding box center [777, 305] width 33 height 47
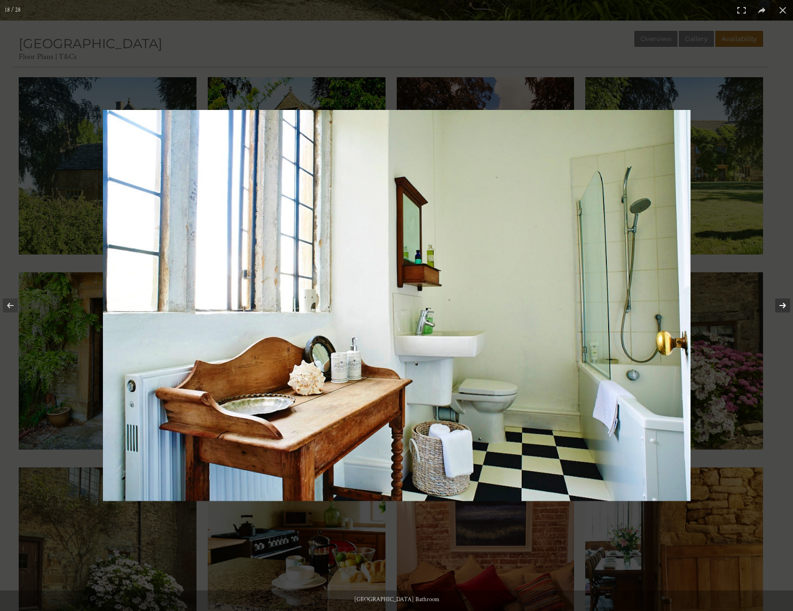
click at [787, 309] on button at bounding box center [777, 305] width 33 height 47
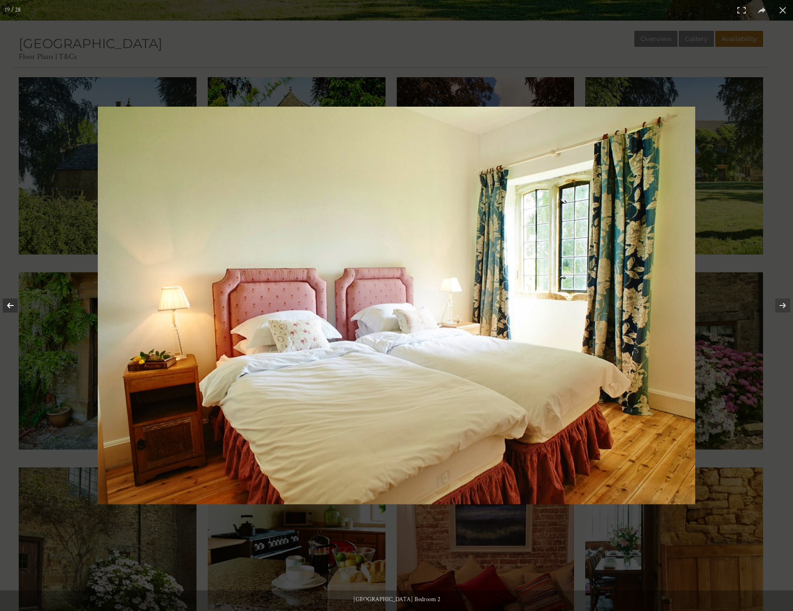
click at [7, 306] on button at bounding box center [16, 305] width 33 height 47
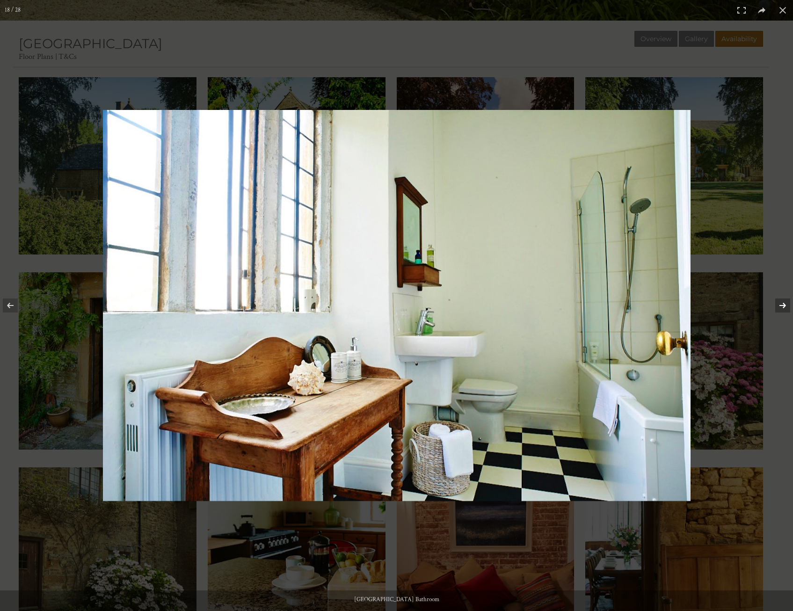
click at [783, 306] on button at bounding box center [777, 305] width 33 height 47
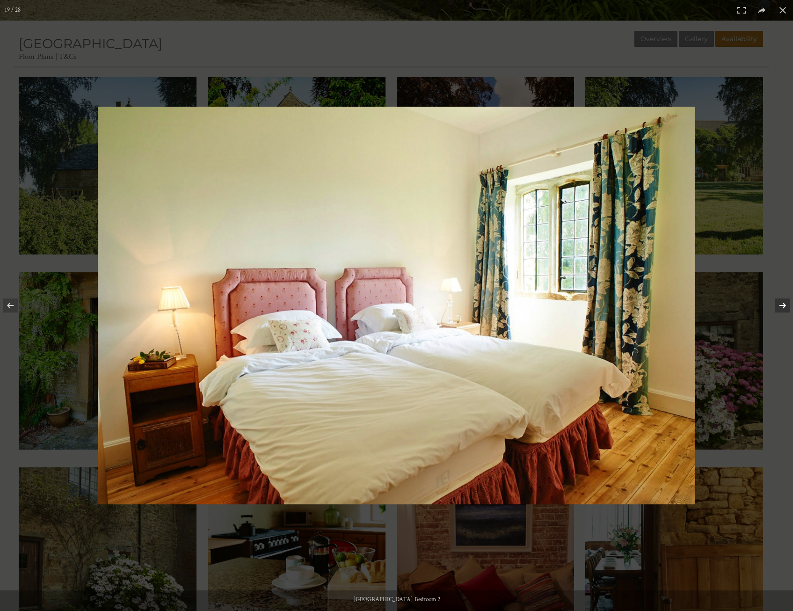
click at [783, 306] on button at bounding box center [777, 305] width 33 height 47
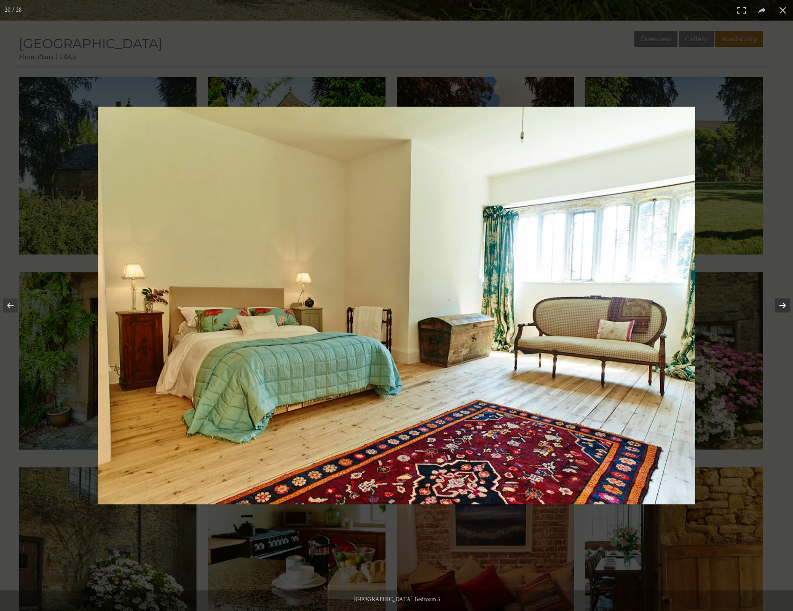
click at [783, 306] on button at bounding box center [777, 305] width 33 height 47
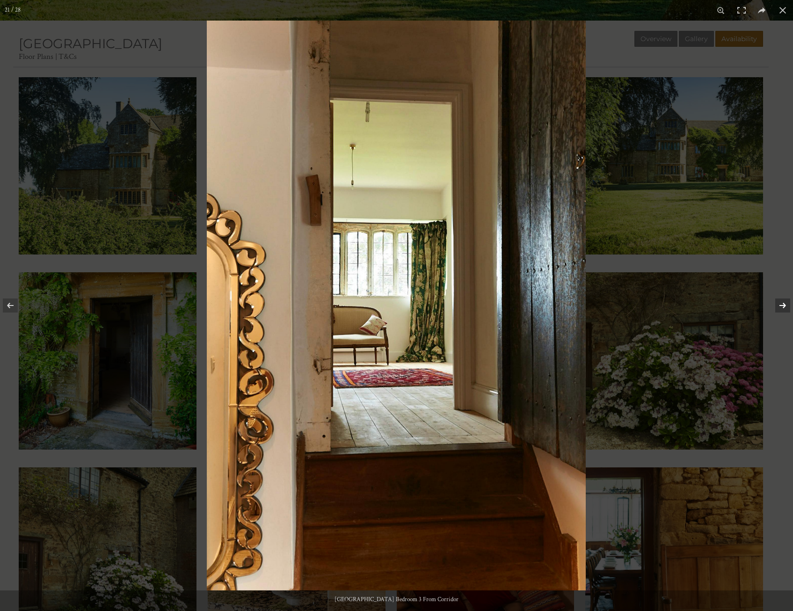
click at [783, 306] on button at bounding box center [777, 305] width 33 height 47
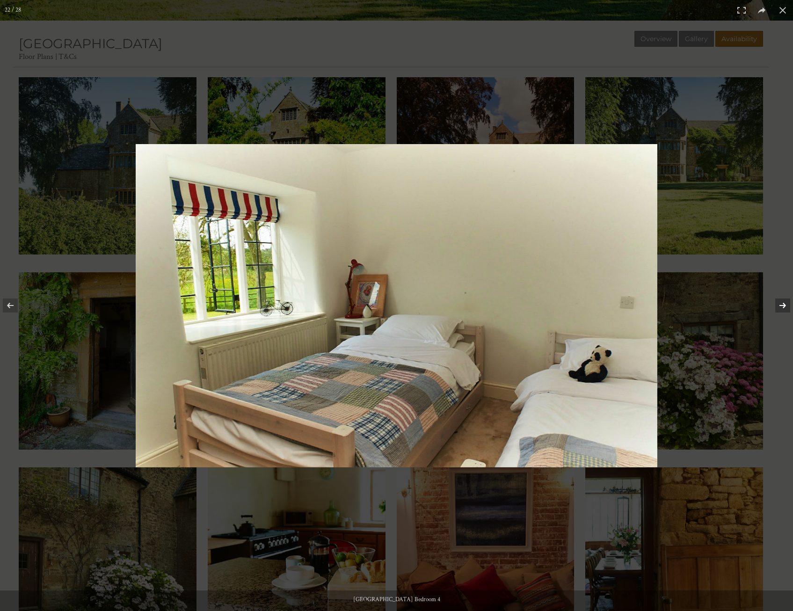
click at [783, 306] on button at bounding box center [777, 305] width 33 height 47
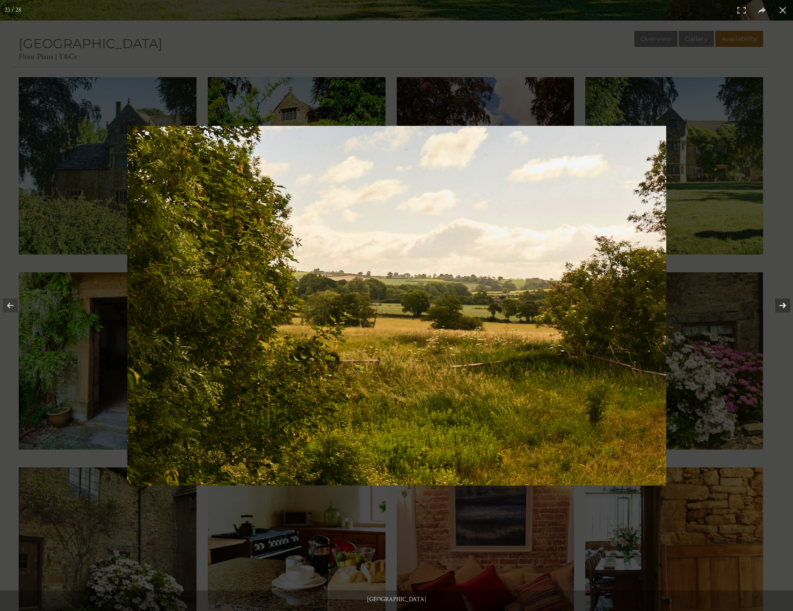
click at [783, 306] on button at bounding box center [777, 305] width 33 height 47
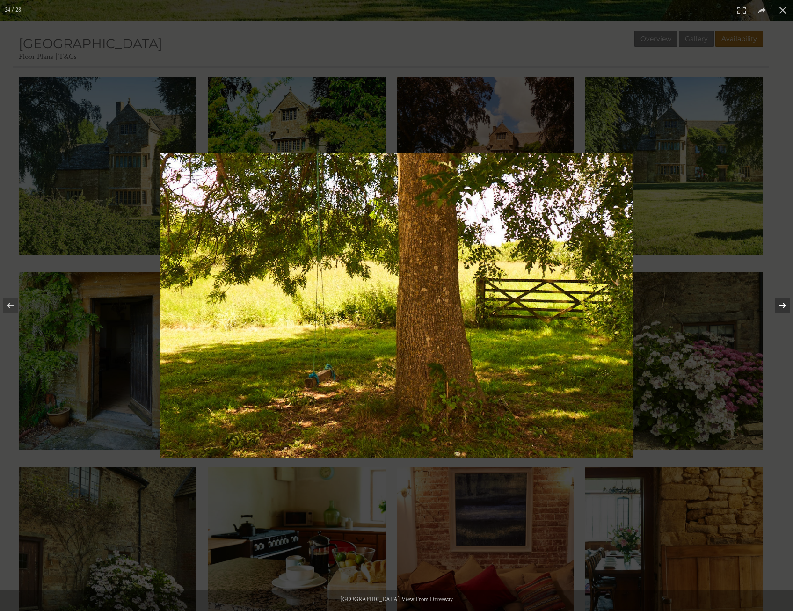
click at [783, 306] on button at bounding box center [777, 305] width 33 height 47
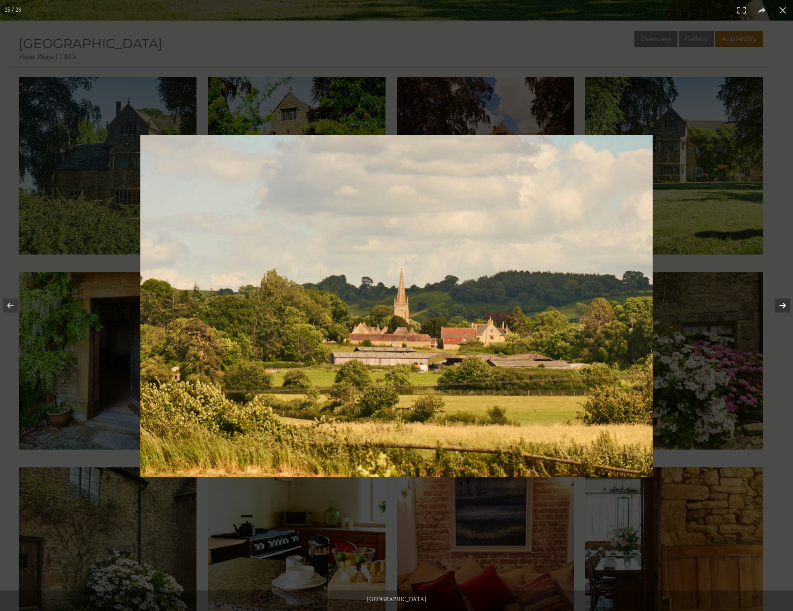
click at [783, 306] on button at bounding box center [777, 305] width 33 height 47
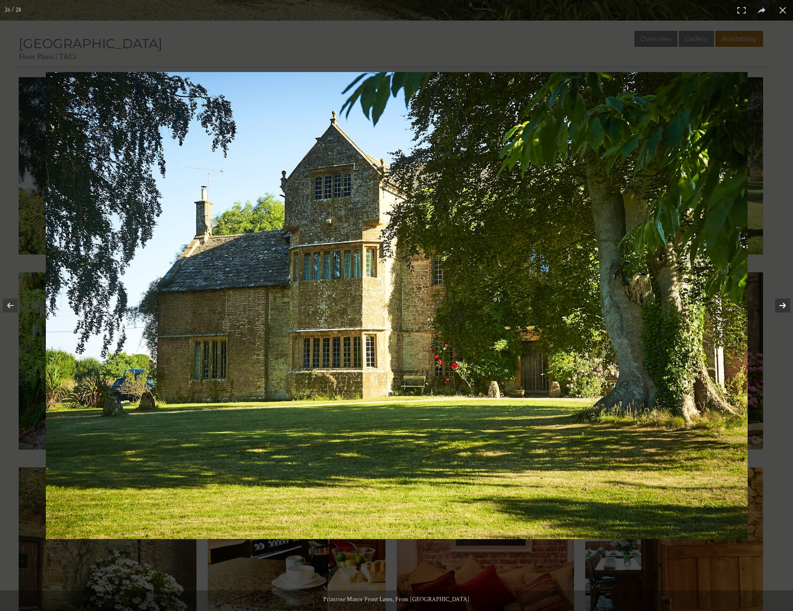
click at [783, 306] on button at bounding box center [777, 305] width 33 height 47
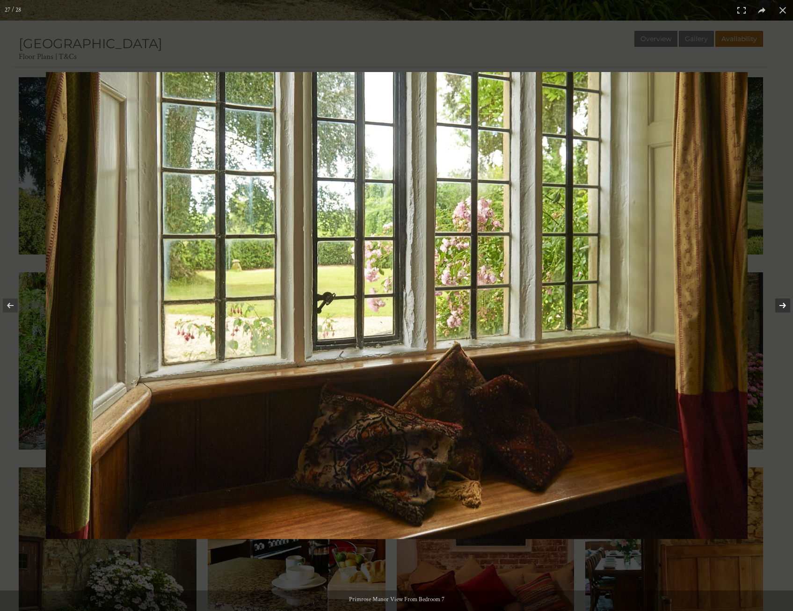
click at [783, 306] on button at bounding box center [777, 305] width 33 height 47
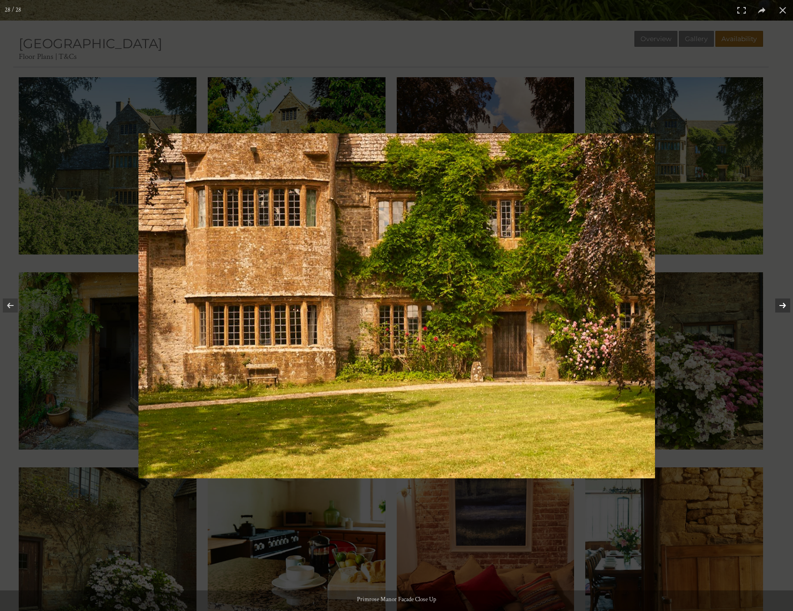
click at [783, 306] on button at bounding box center [777, 305] width 33 height 47
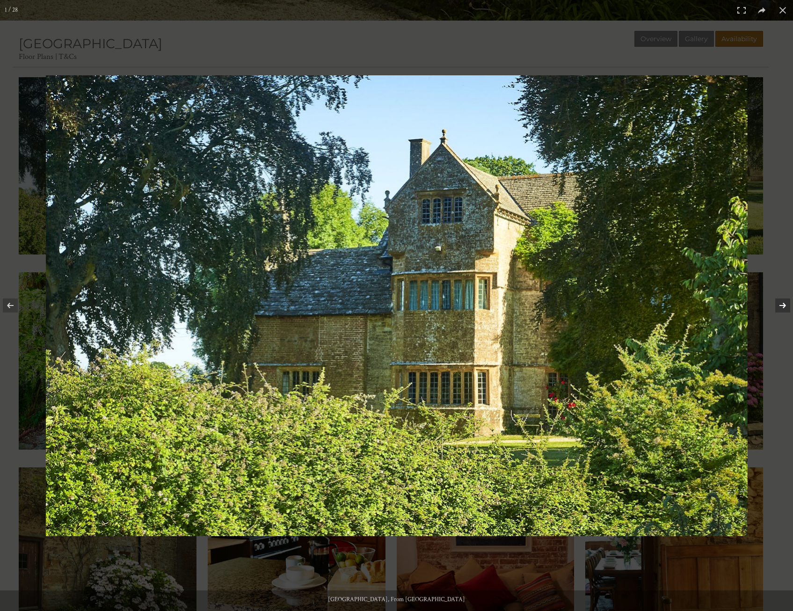
click at [783, 306] on button at bounding box center [777, 305] width 33 height 47
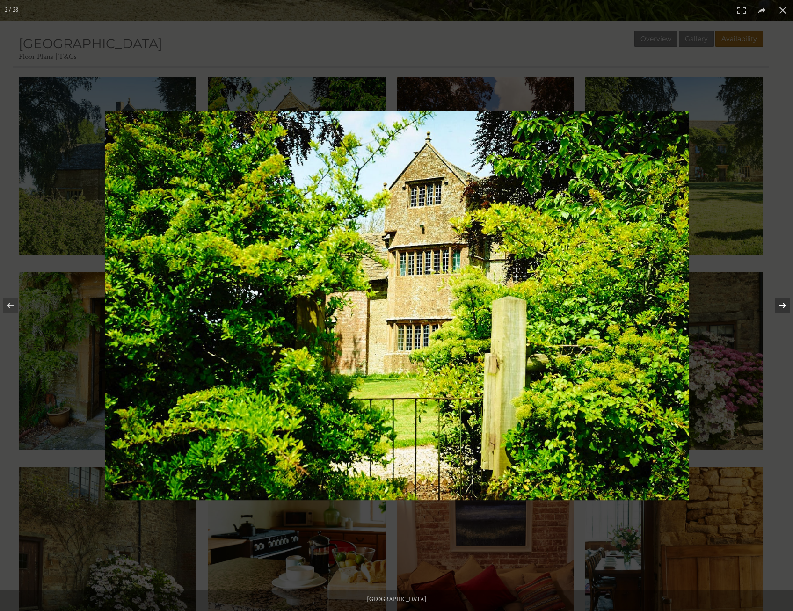
click at [783, 306] on button at bounding box center [777, 305] width 33 height 47
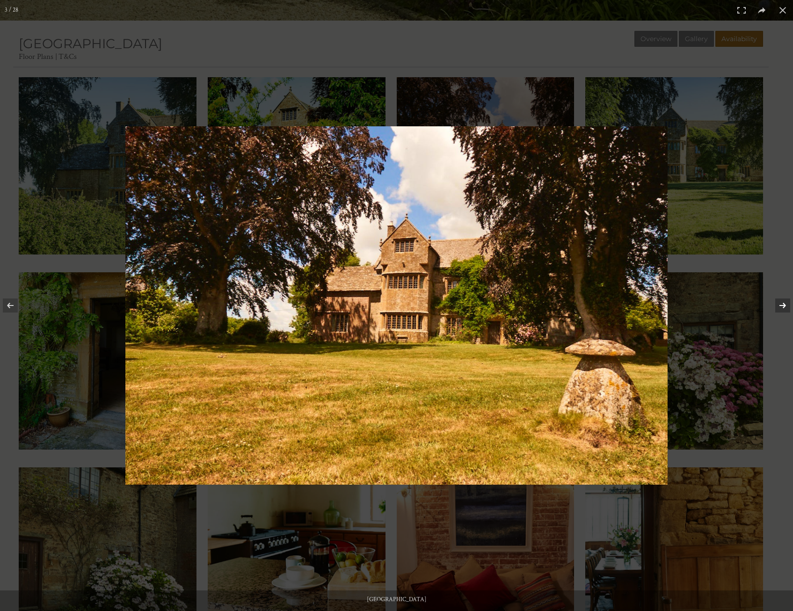
click at [783, 306] on button at bounding box center [777, 305] width 33 height 47
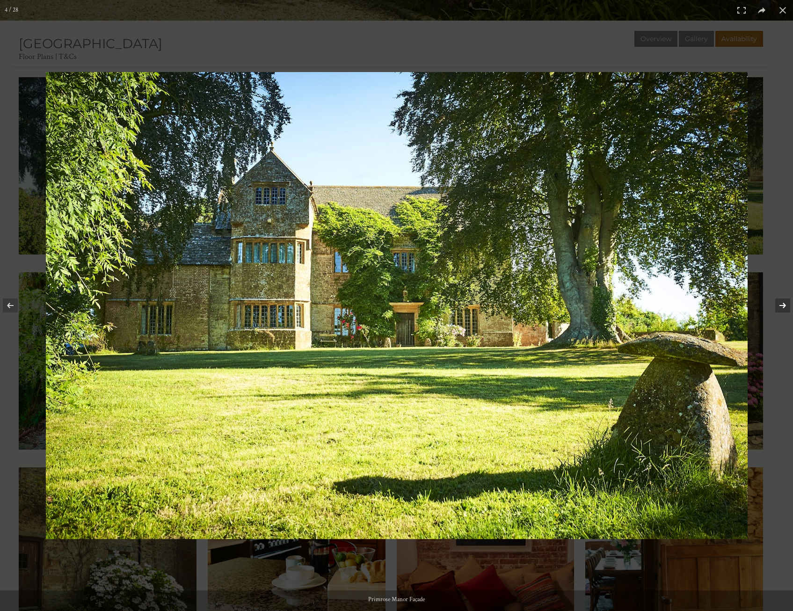
click at [783, 306] on button at bounding box center [777, 305] width 33 height 47
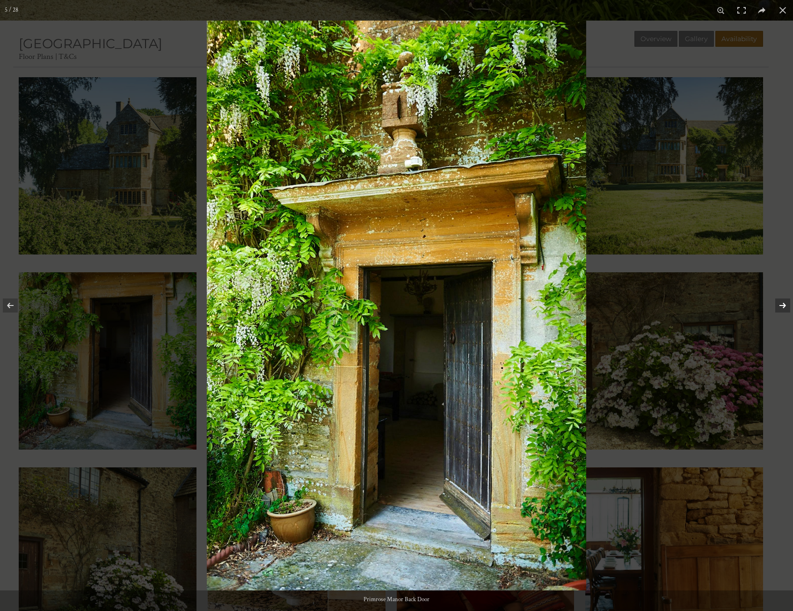
click at [783, 306] on button at bounding box center [777, 305] width 33 height 47
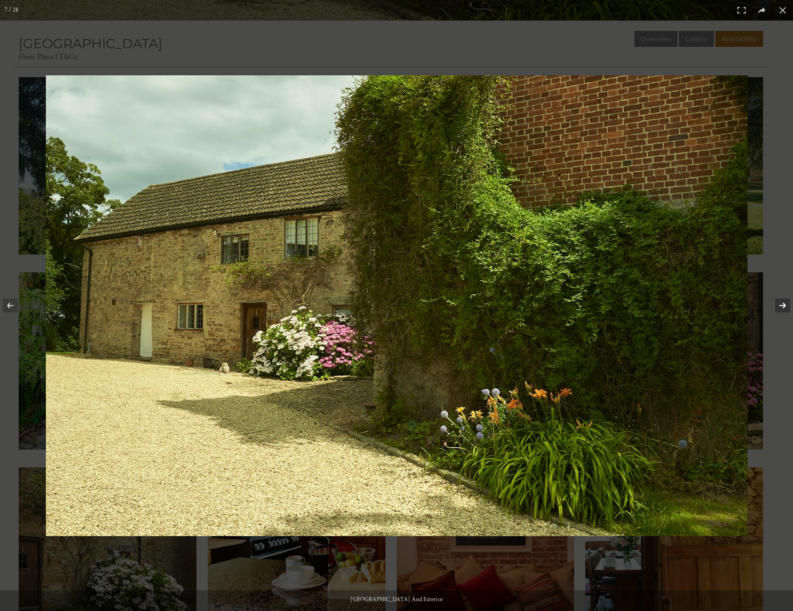
click at [783, 306] on button at bounding box center [777, 305] width 33 height 47
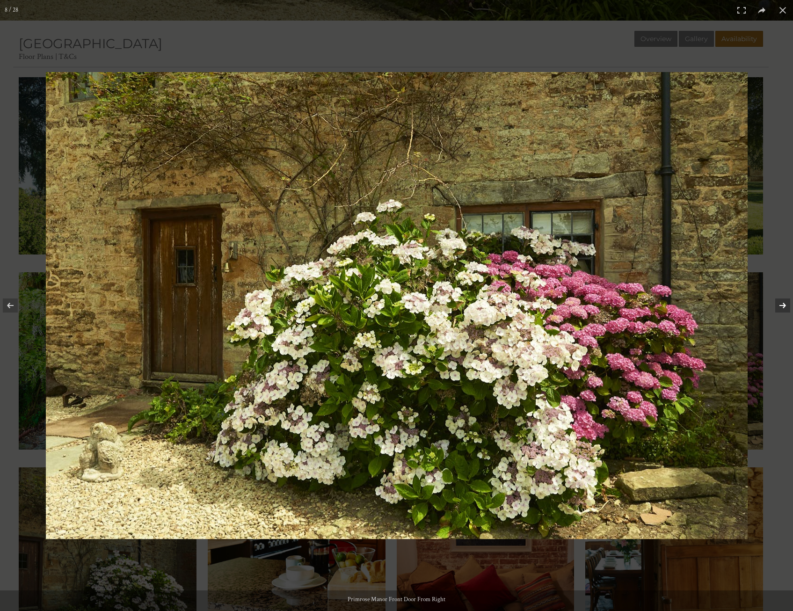
click at [783, 306] on button at bounding box center [777, 305] width 33 height 47
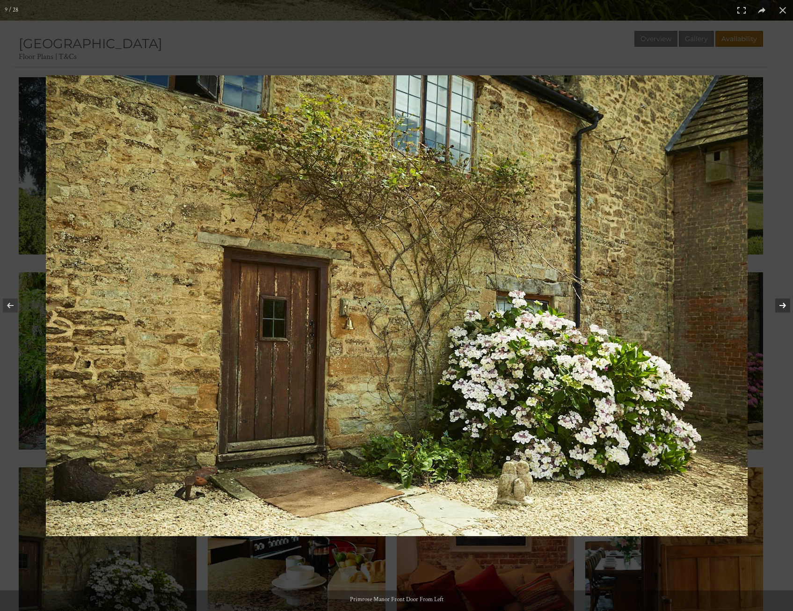
click at [783, 306] on button at bounding box center [777, 305] width 33 height 47
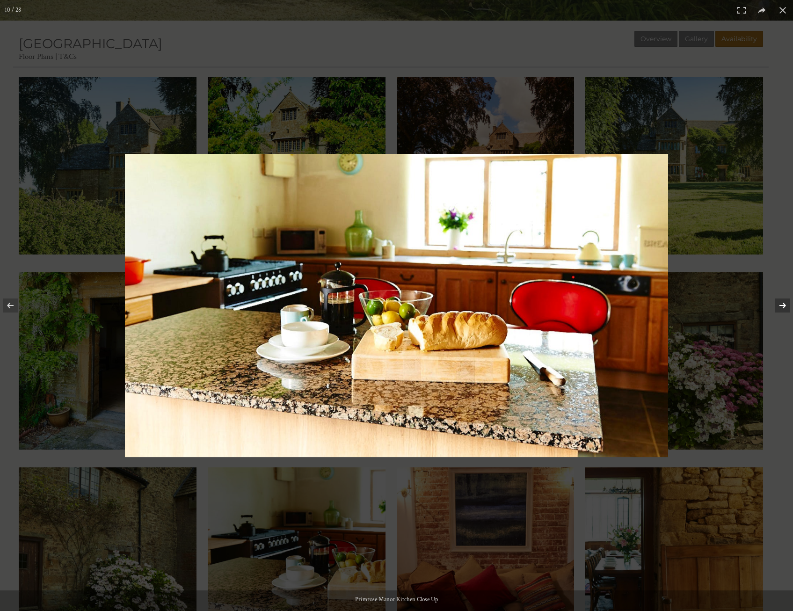
click at [783, 306] on button at bounding box center [777, 305] width 33 height 47
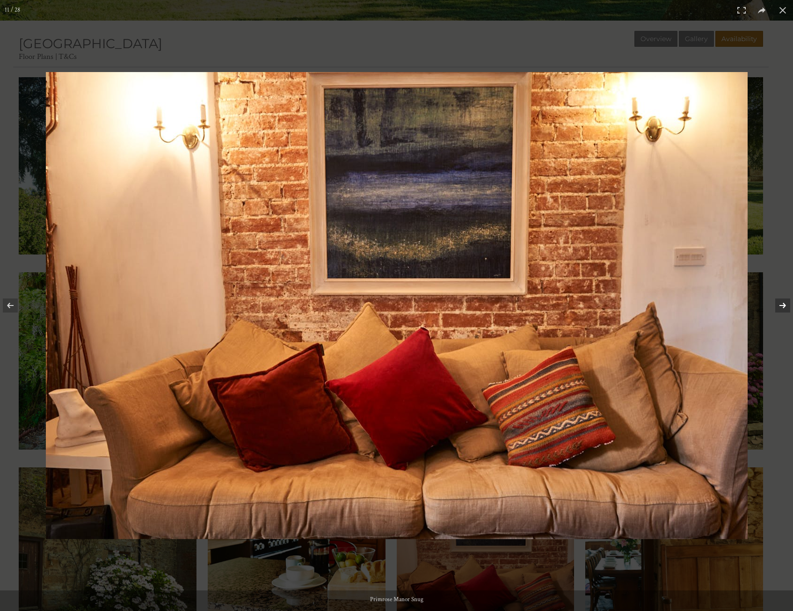
click at [783, 306] on button at bounding box center [777, 305] width 33 height 47
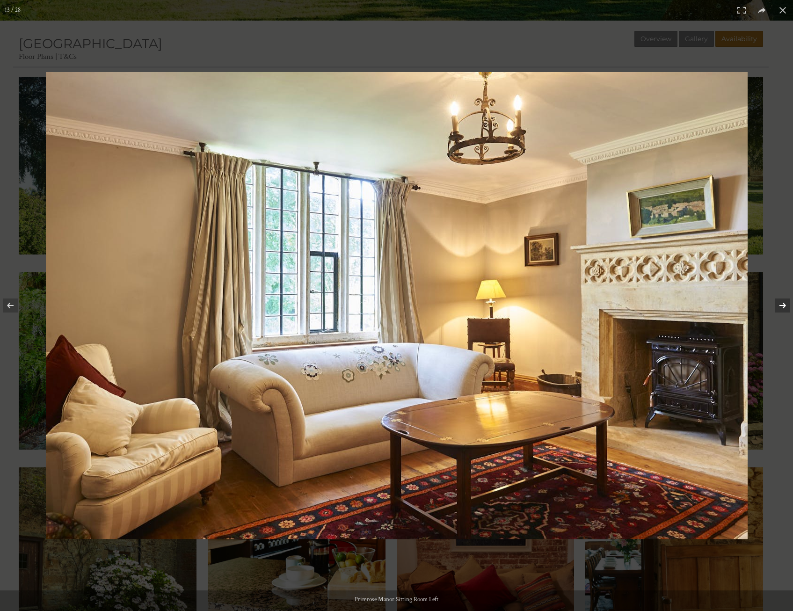
click at [783, 306] on button at bounding box center [777, 305] width 33 height 47
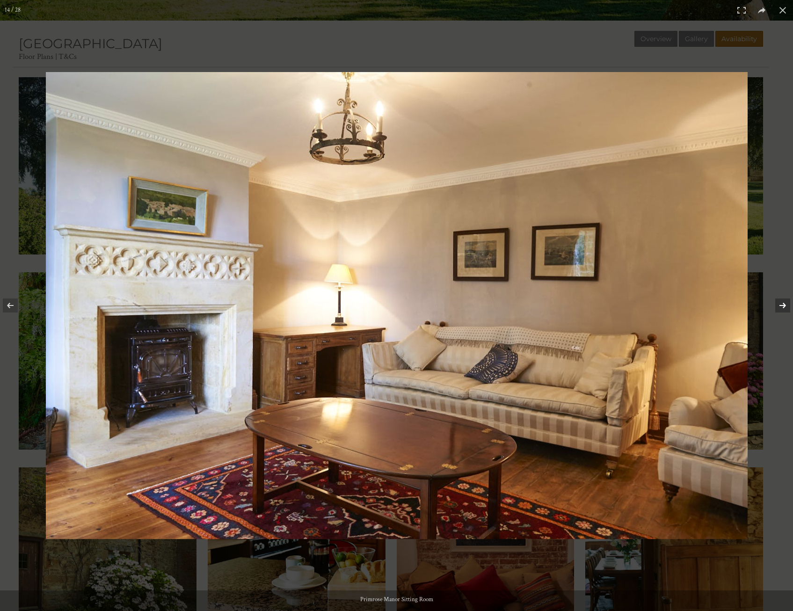
click at [783, 306] on button at bounding box center [777, 305] width 33 height 47
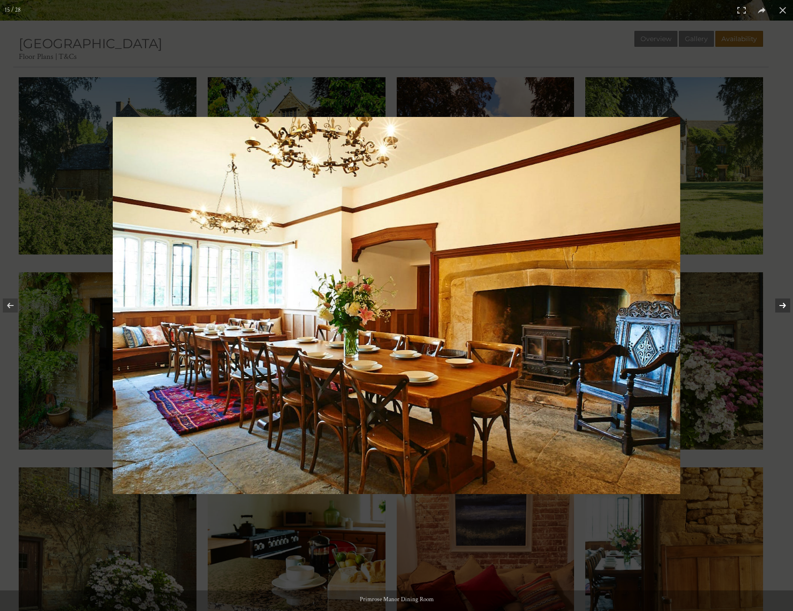
click at [783, 306] on button at bounding box center [777, 305] width 33 height 47
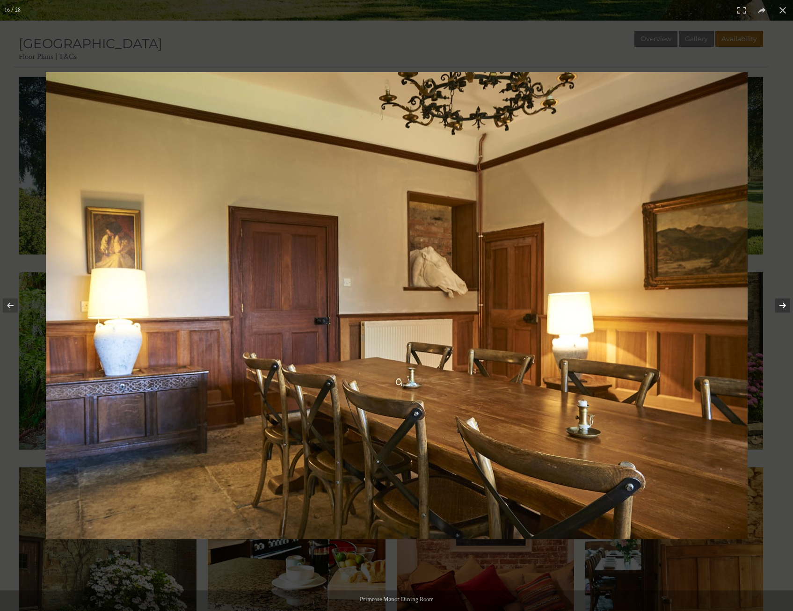
click at [783, 306] on button at bounding box center [777, 305] width 33 height 47
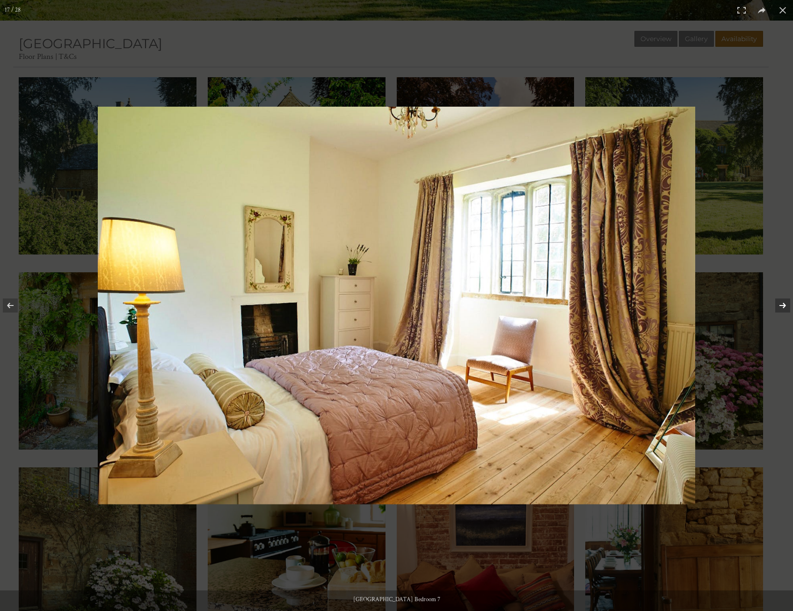
click at [783, 306] on button at bounding box center [777, 305] width 33 height 47
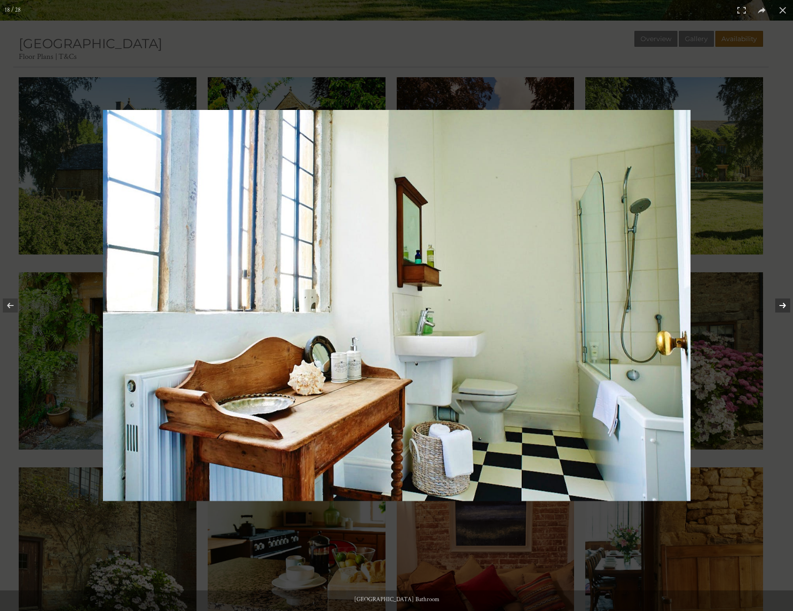
click at [783, 306] on button at bounding box center [777, 305] width 33 height 47
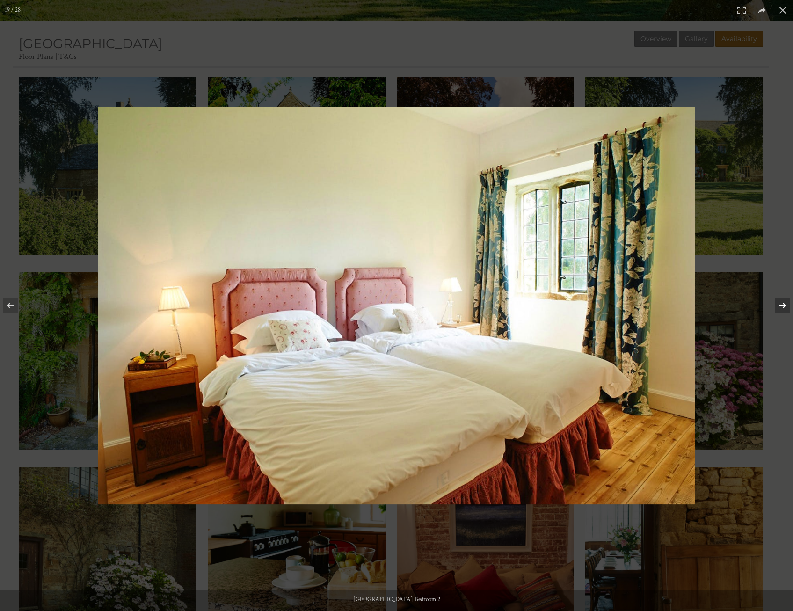
click at [783, 306] on button at bounding box center [777, 305] width 33 height 47
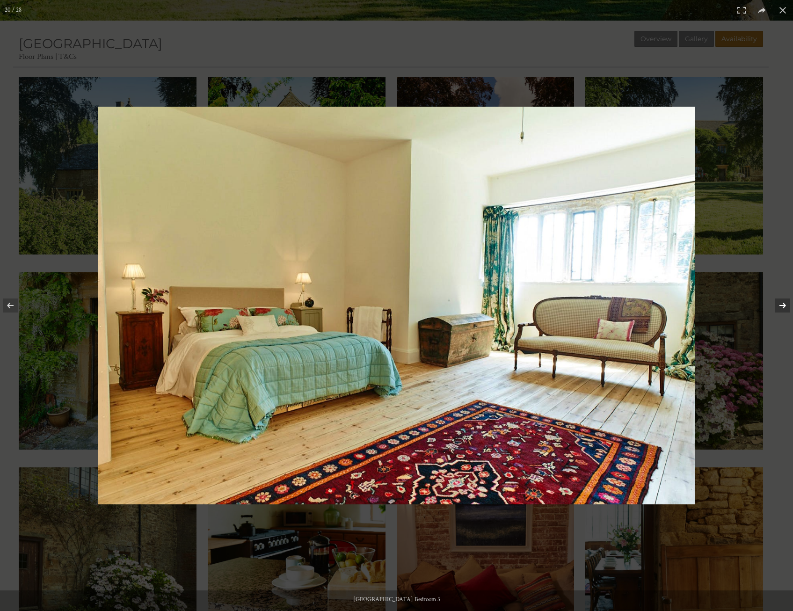
click at [783, 306] on button at bounding box center [777, 305] width 33 height 47
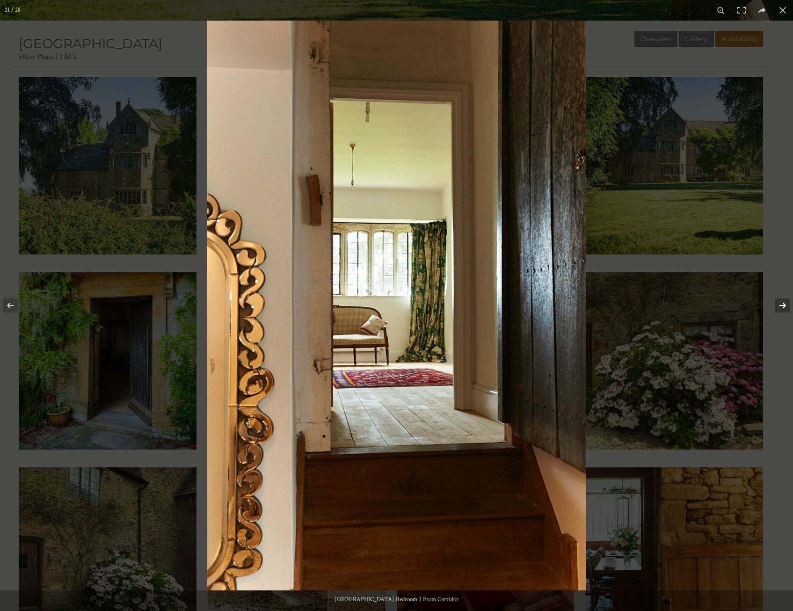
click at [783, 306] on button at bounding box center [777, 305] width 33 height 47
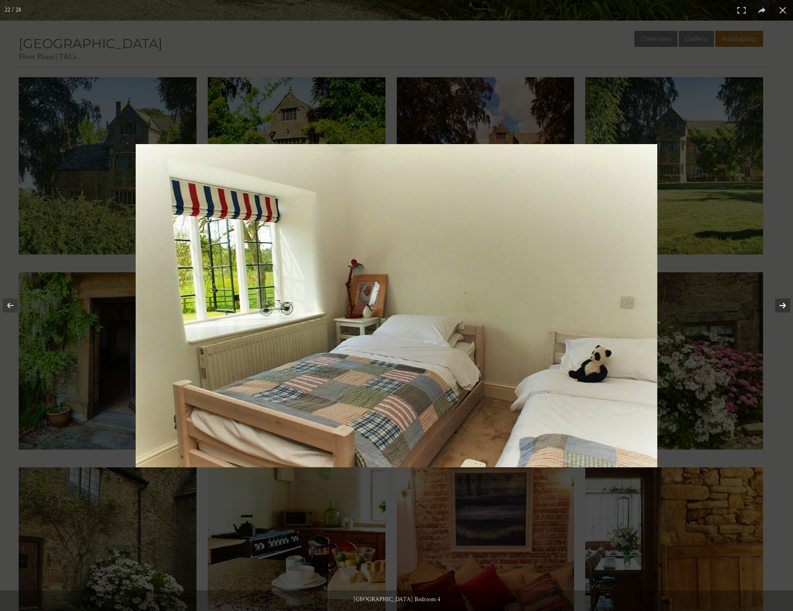
click at [783, 306] on button at bounding box center [777, 305] width 33 height 47
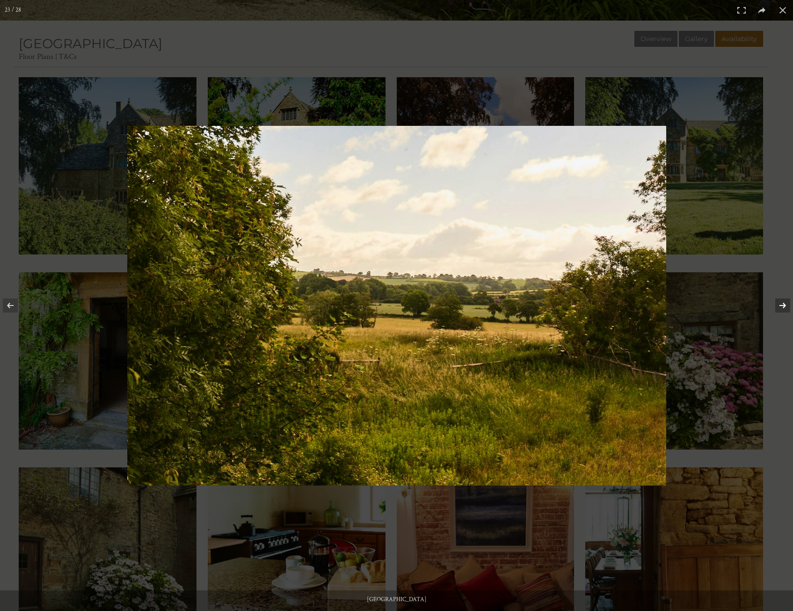
click at [783, 306] on button at bounding box center [777, 305] width 33 height 47
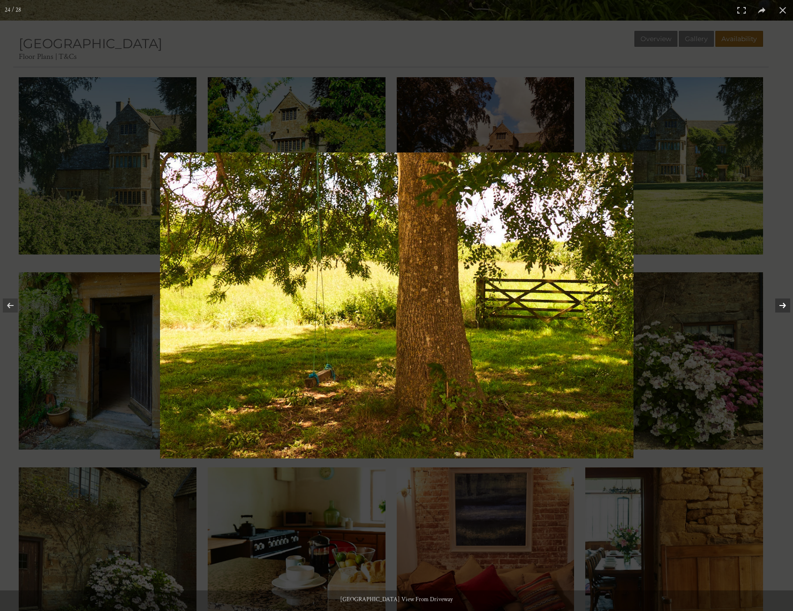
click at [783, 306] on button at bounding box center [777, 305] width 33 height 47
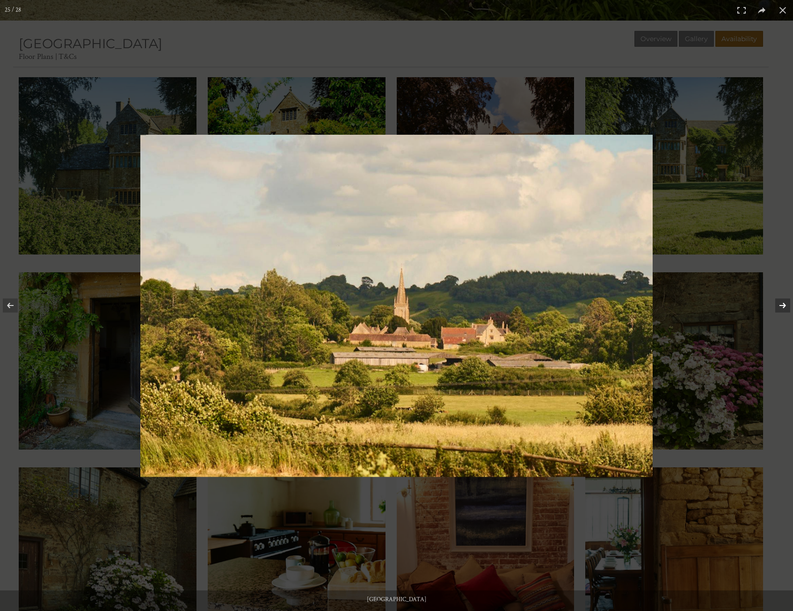
click at [783, 306] on button at bounding box center [777, 305] width 33 height 47
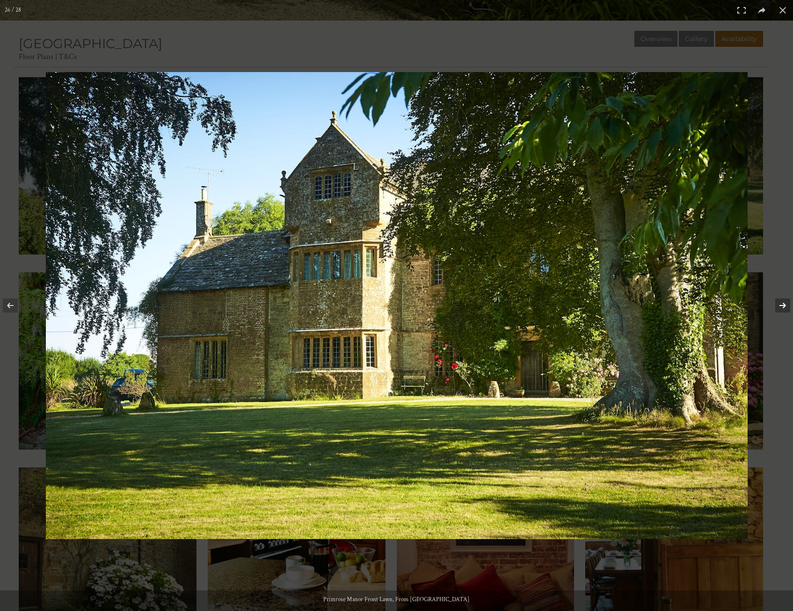
click at [783, 306] on button at bounding box center [777, 305] width 33 height 47
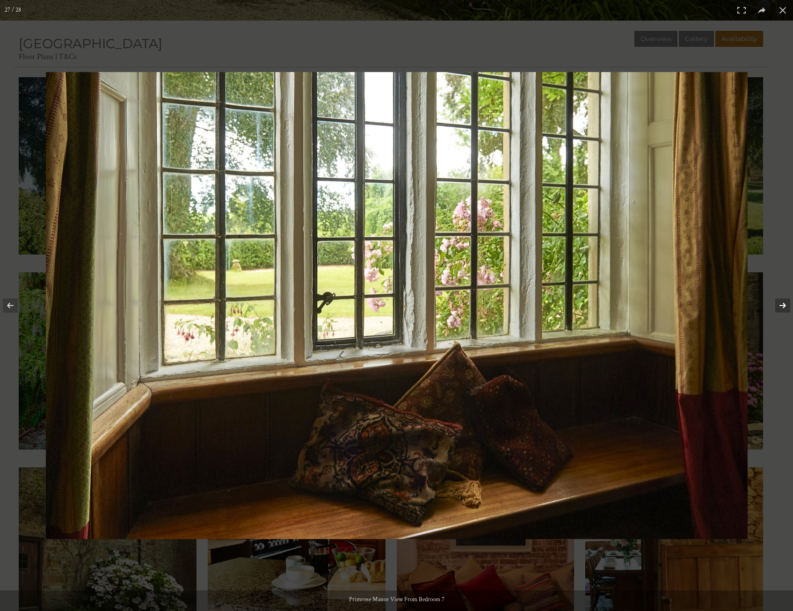
click at [783, 306] on button at bounding box center [777, 305] width 33 height 47
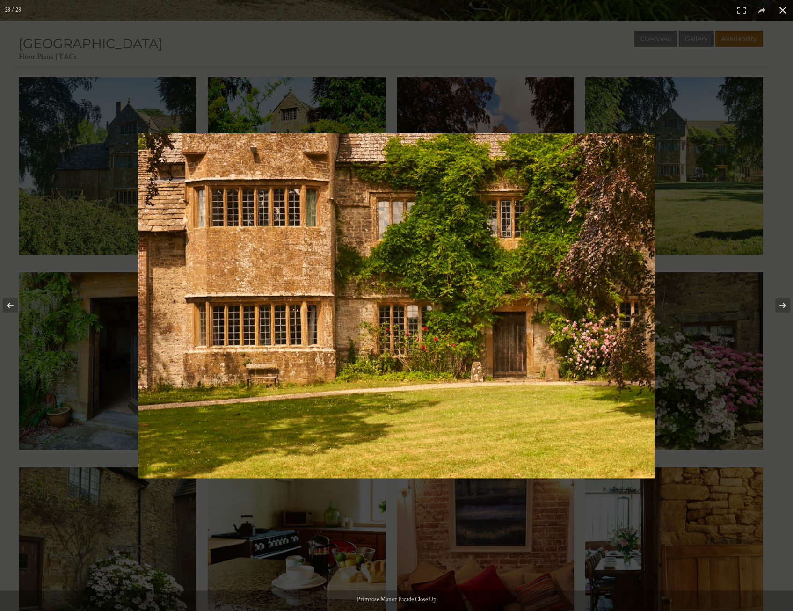
click at [778, 11] on button at bounding box center [783, 10] width 21 height 21
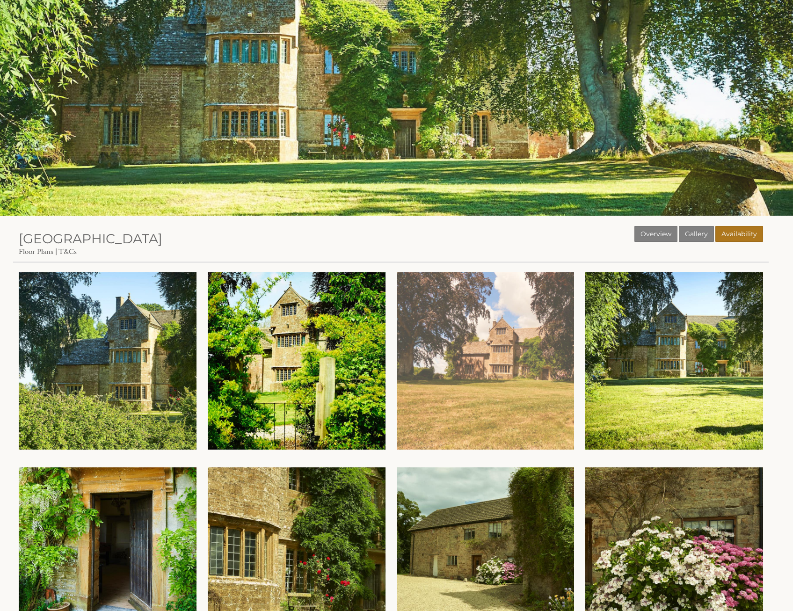
scroll to position [0, 0]
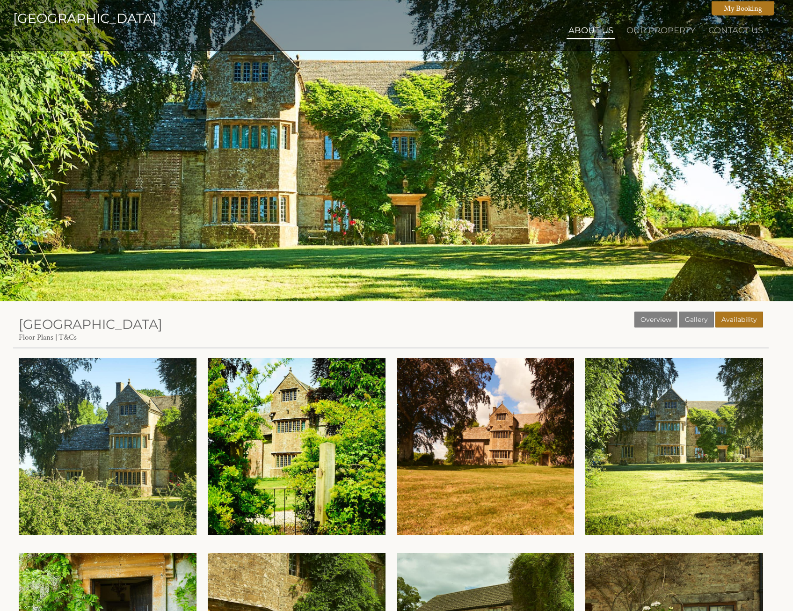
click at [595, 32] on link "About Us" at bounding box center [591, 30] width 45 height 10
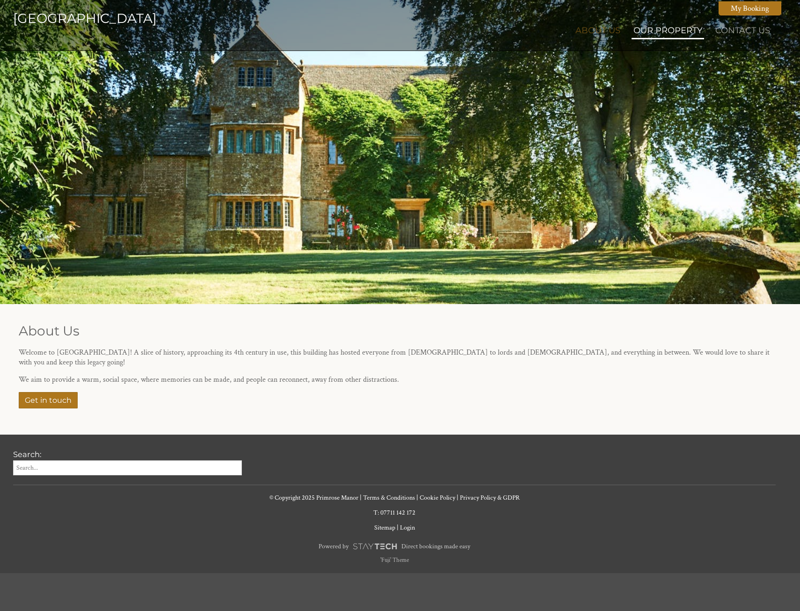
click at [659, 32] on link "Our Property" at bounding box center [668, 30] width 69 height 10
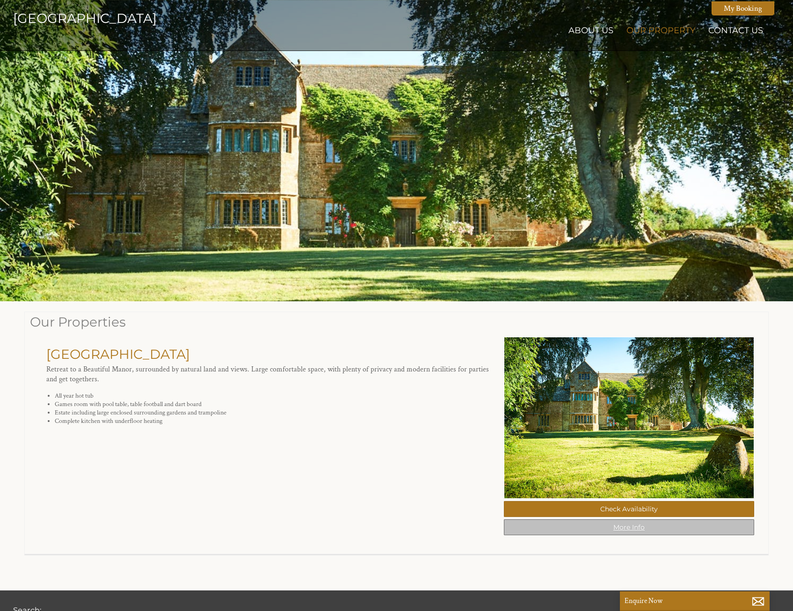
click at [602, 535] on link "More Info" at bounding box center [629, 528] width 250 height 16
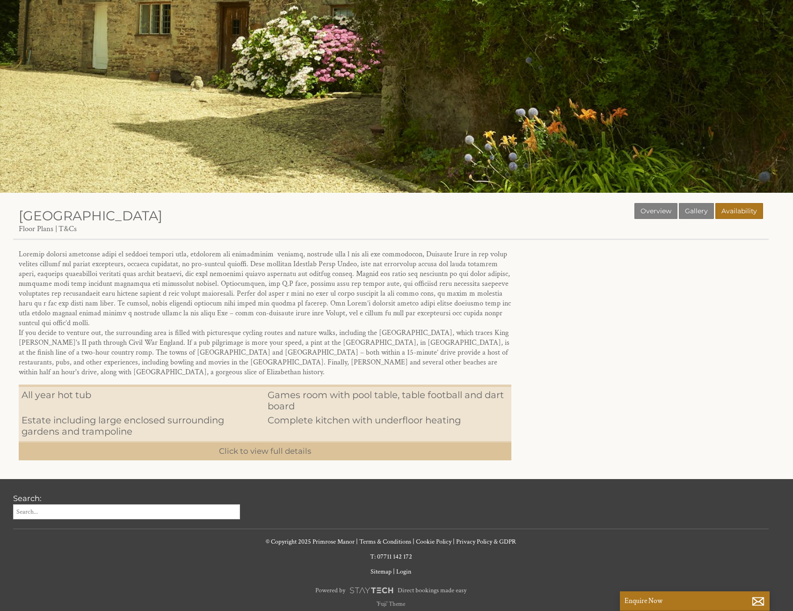
scroll to position [109, 0]
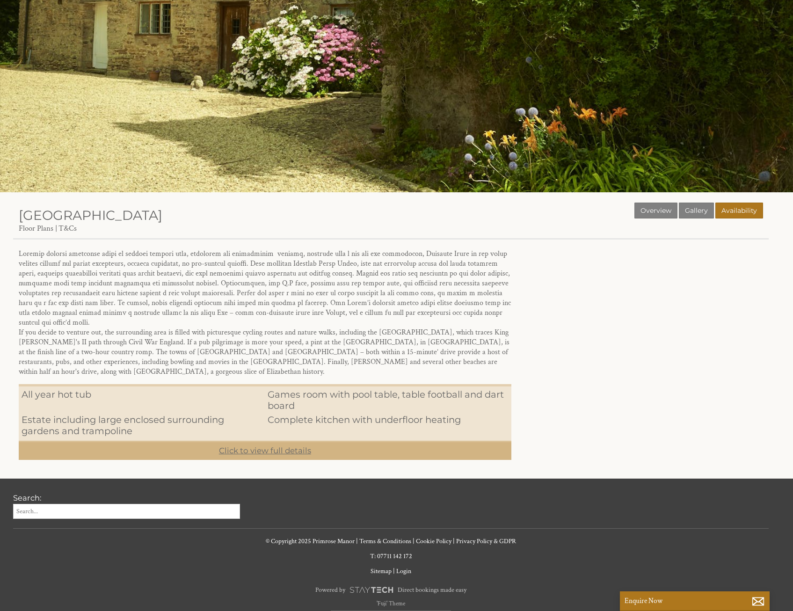
click at [284, 441] on link "Click to view full details" at bounding box center [265, 450] width 493 height 19
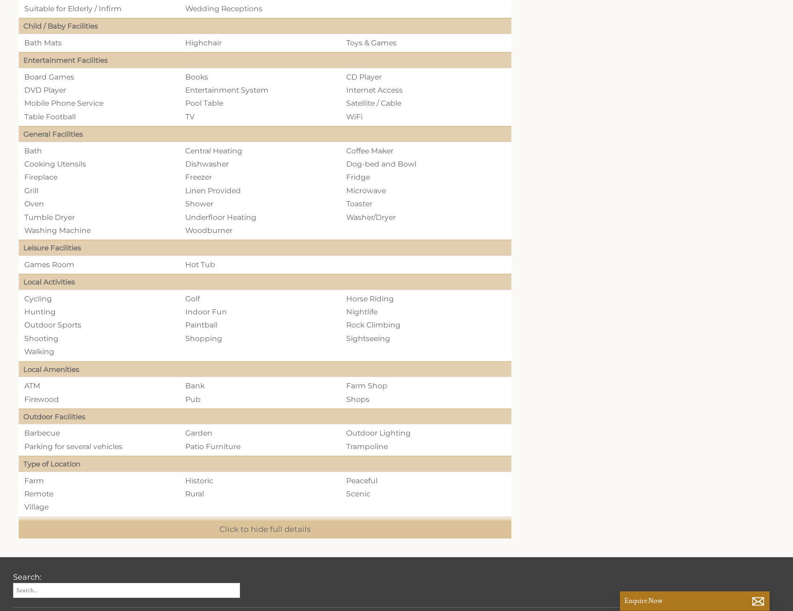
scroll to position [530, 0]
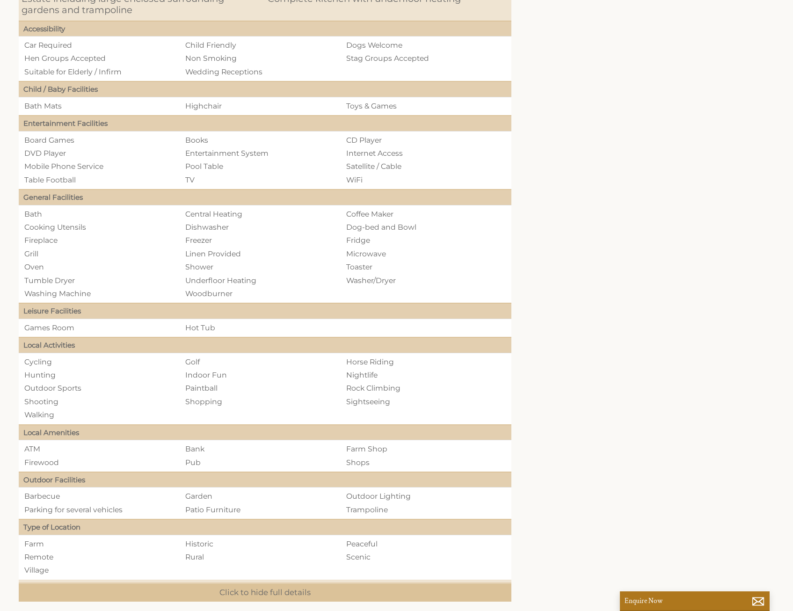
click at [54, 395] on li "Shooting" at bounding box center [103, 401] width 161 height 13
drag, startPoint x: 57, startPoint y: 382, endPoint x: 23, endPoint y: 388, distance: 33.9
click at [23, 395] on li "Shooting" at bounding box center [103, 401] width 161 height 13
click at [703, 372] on div "Properties [GEOGRAPHIC_DATA] Overview Gallery Availability Floor Plans T&Cs All…" at bounding box center [391, 191] width 756 height 820
drag, startPoint x: 62, startPoint y: 381, endPoint x: 21, endPoint y: 385, distance: 41.3
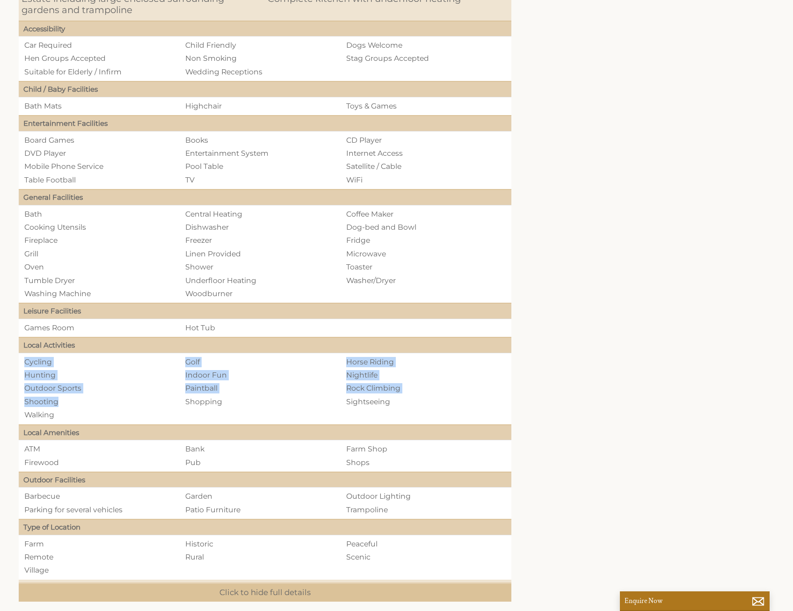
click at [21, 385] on td "Cycling Golf Horse Riding Hunting Indoor Fun Nightlife Outdoor Sports Paintball…" at bounding box center [265, 389] width 493 height 72
drag, startPoint x: 21, startPoint y: 385, endPoint x: 137, endPoint y: 384, distance: 115.6
click at [137, 395] on li "Shooting" at bounding box center [103, 401] width 161 height 13
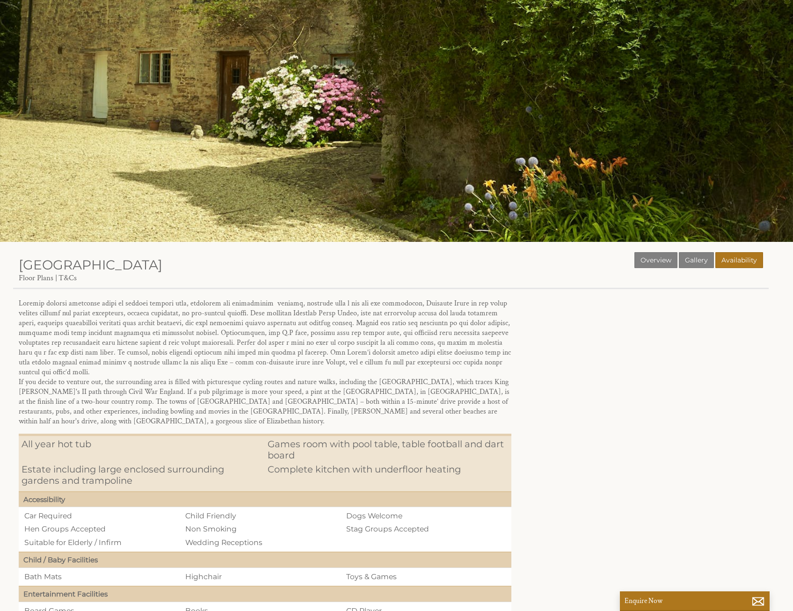
scroll to position [0, 0]
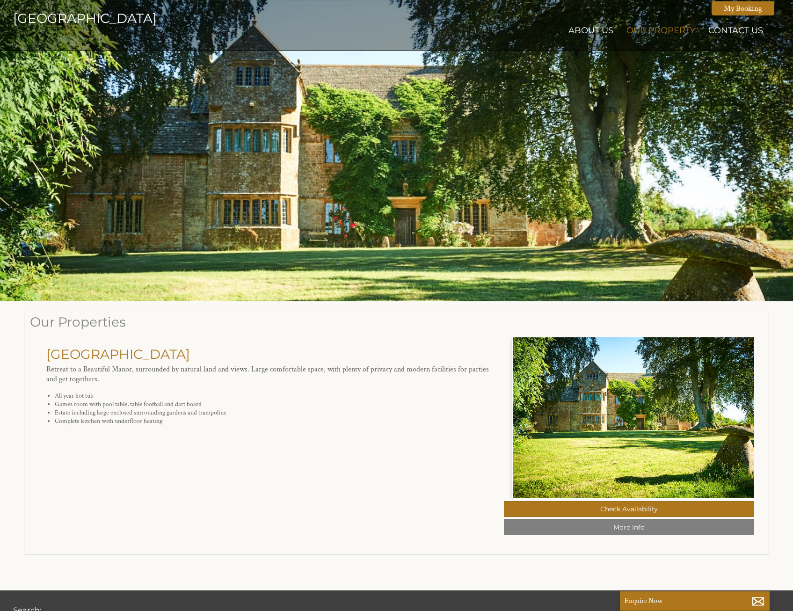
scroll to position [0, 8]
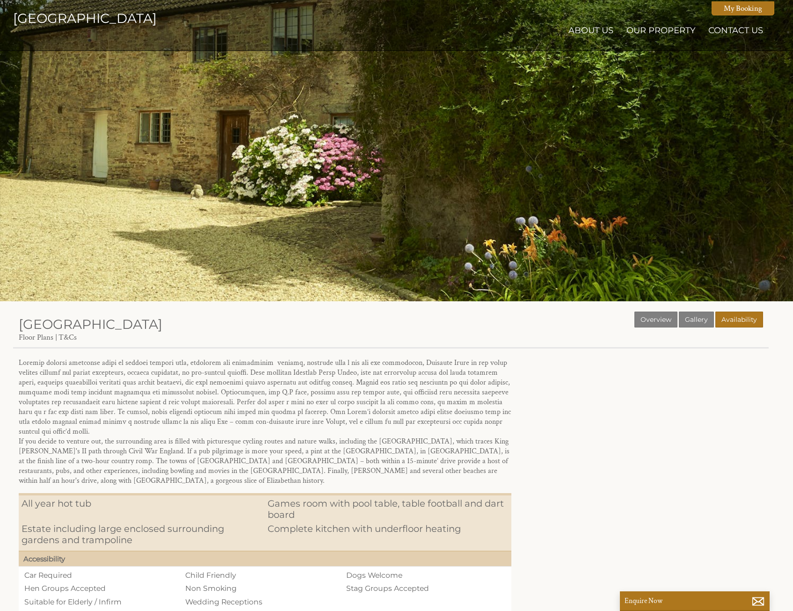
select select "2673"
select select "2655"
select select "2667"
select select "2669"
select select "2671"
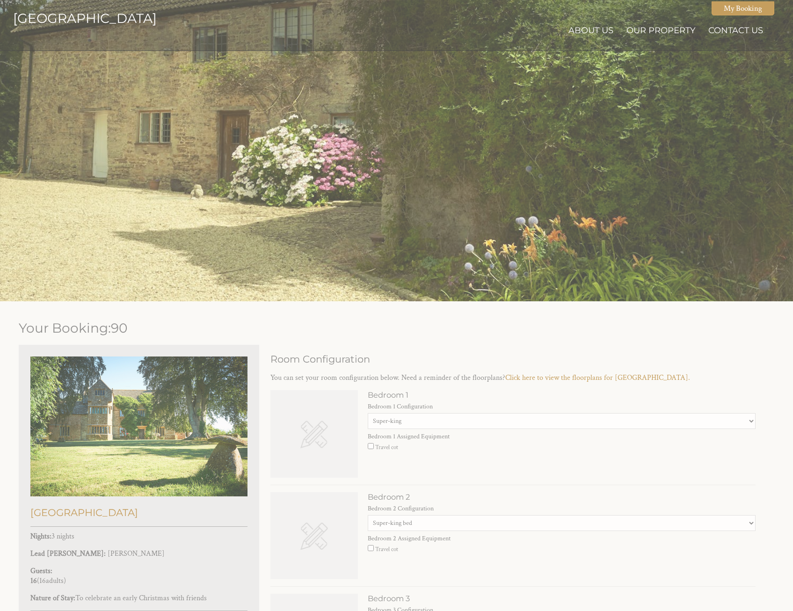
scroll to position [281, 0]
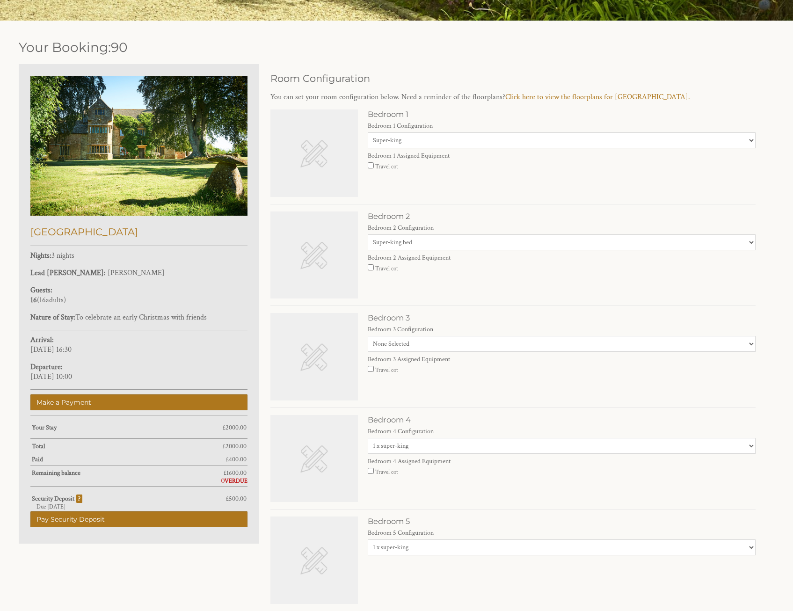
click at [422, 343] on select "None Selected 1 x superking 1 x superking + 1 x single 1 x super-king + 2 x sin…" at bounding box center [562, 344] width 388 height 16
select select "2663"
click at [368, 336] on select "None Selected 1 x superking 1 x superking + 1 x single 1 x super-king + 2 x sin…" at bounding box center [562, 344] width 388 height 16
click at [509, 386] on div "Bedroom 3 Bedroom 3 Configuration None Selected 1 x superking 1 x superking + 1…" at bounding box center [513, 360] width 485 height 95
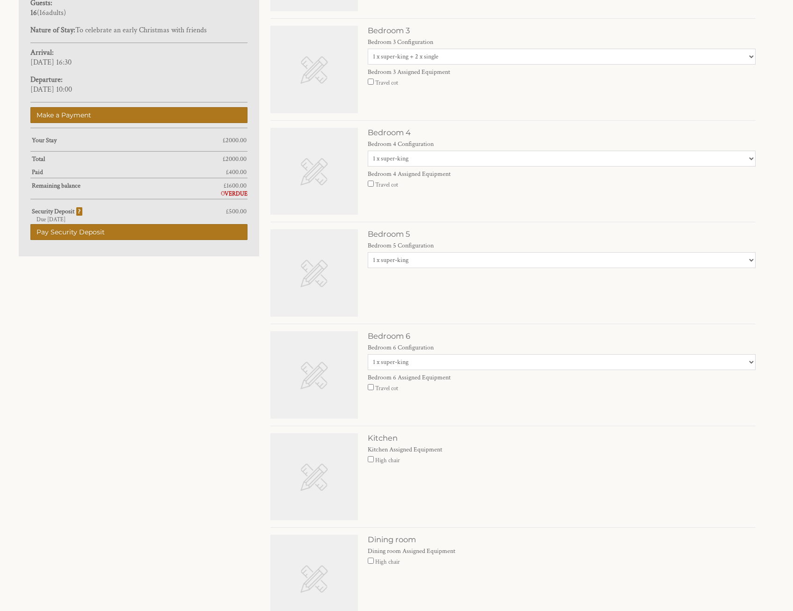
scroll to position [655, 0]
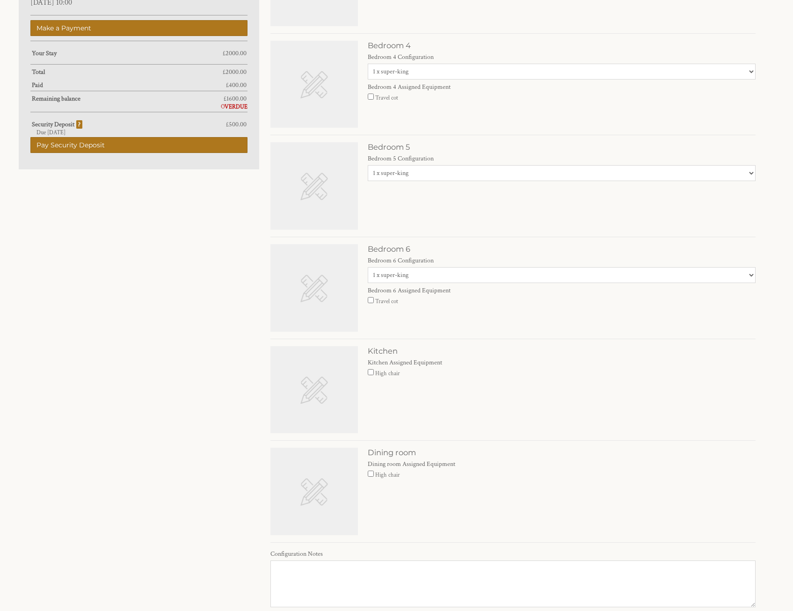
click at [458, 271] on select "None Selected 1 x super-king 2 x single" at bounding box center [562, 275] width 388 height 16
click at [506, 225] on div "Bedroom 5 Bedroom 5 Configuration None Selected 1 x super-king 2 x single" at bounding box center [513, 189] width 485 height 95
click at [454, 168] on select "None Selected 1 x super-king 2 x single" at bounding box center [562, 173] width 388 height 16
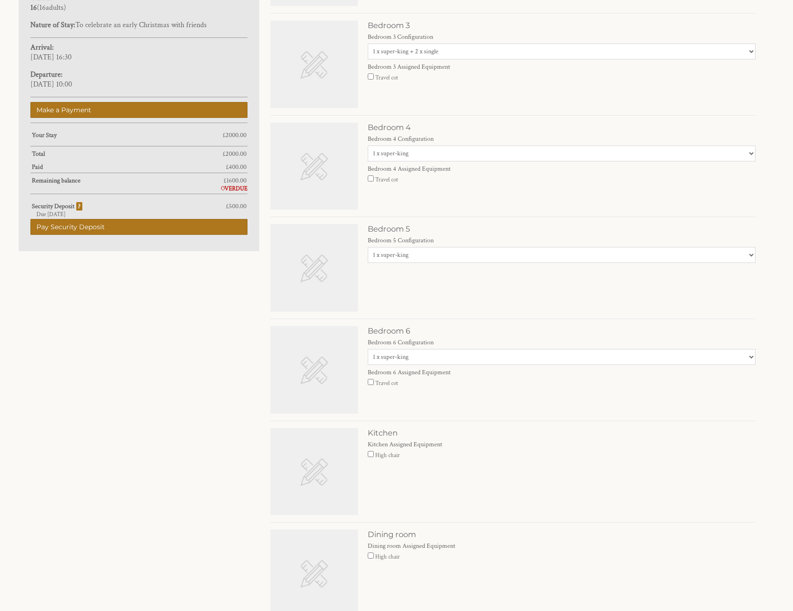
scroll to position [562, 0]
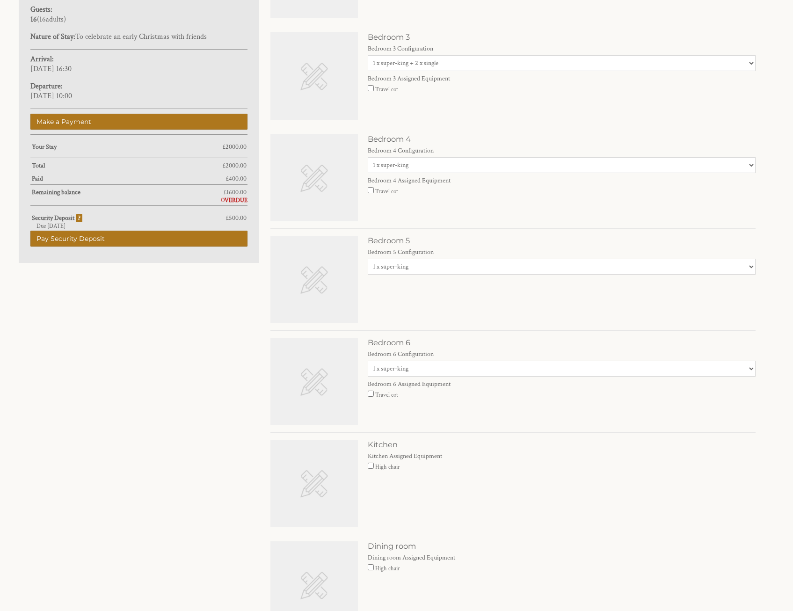
click at [466, 164] on select "None Selected 1 x super-king 2 x single" at bounding box center [562, 165] width 388 height 16
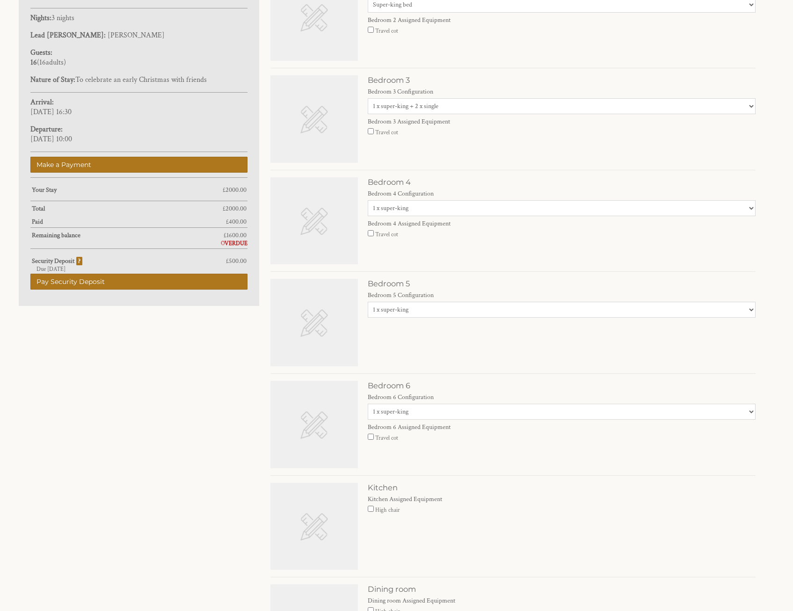
scroll to position [468, 0]
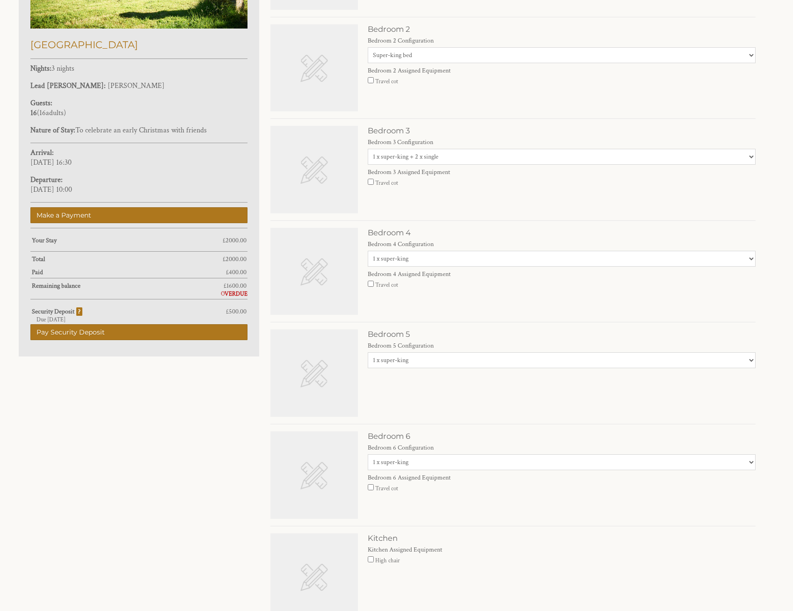
click at [467, 150] on select "None Selected 1 x superking 1 x superking + 1 x single 1 x super-king + 2 x sin…" at bounding box center [562, 157] width 388 height 16
click at [457, 56] on select "None Selected Super-king bed Twin beds" at bounding box center [562, 55] width 388 height 16
click at [511, 25] on h3 "Bedroom 2" at bounding box center [562, 28] width 388 height 9
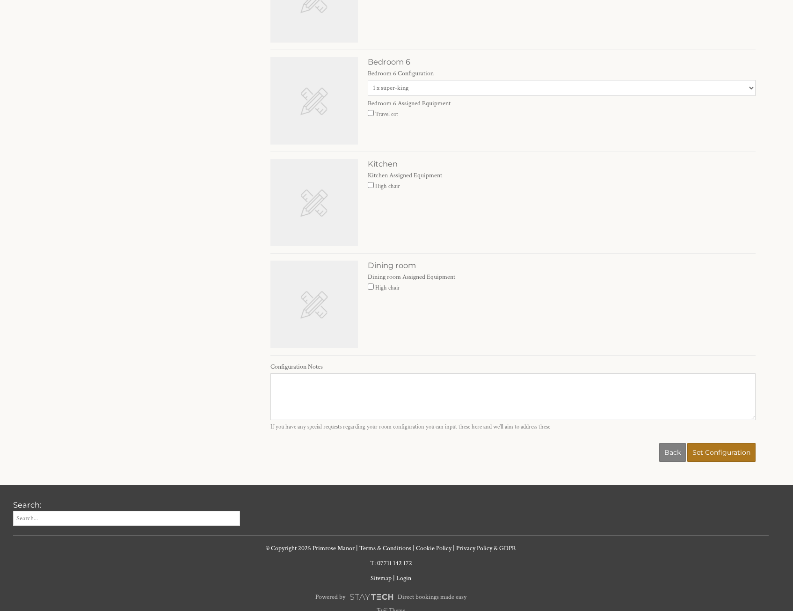
scroll to position [855, 0]
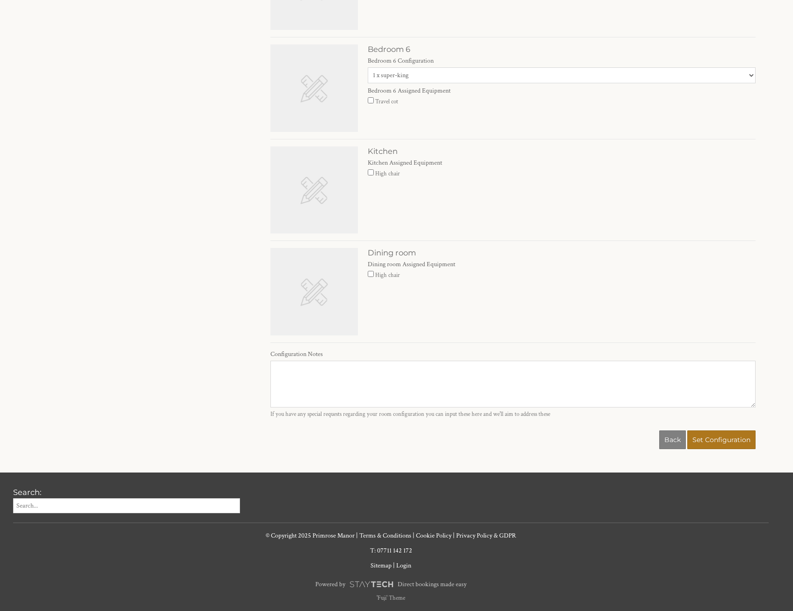
click at [307, 378] on textarea "Configuration Notes" at bounding box center [513, 384] width 485 height 47
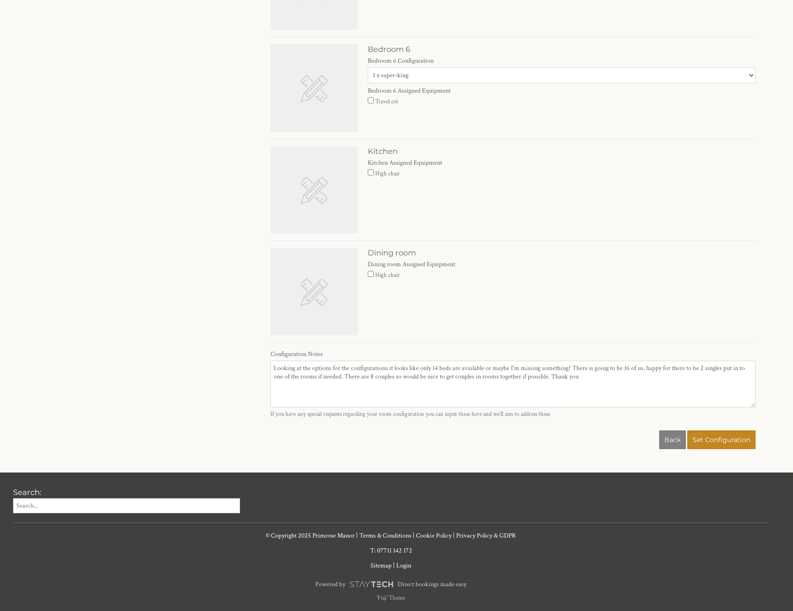
type textarea "Looking at the options for the configurations it looks like only 14 beds are av…"
click at [729, 435] on button "Set Configuration" at bounding box center [722, 440] width 68 height 19
